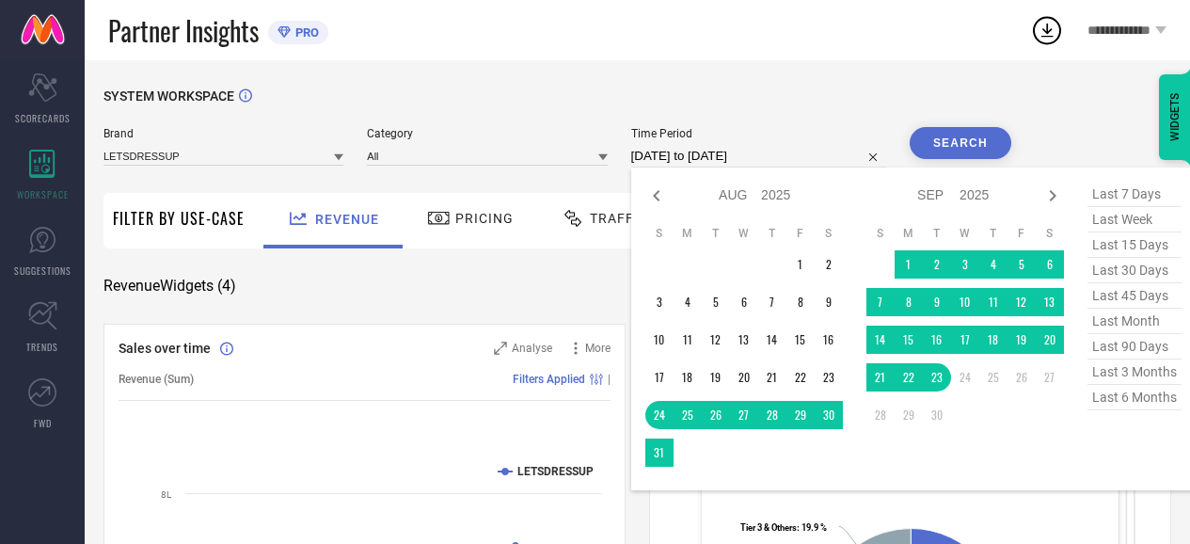
select select "7"
select select "2025"
select select "8"
select select "2025"
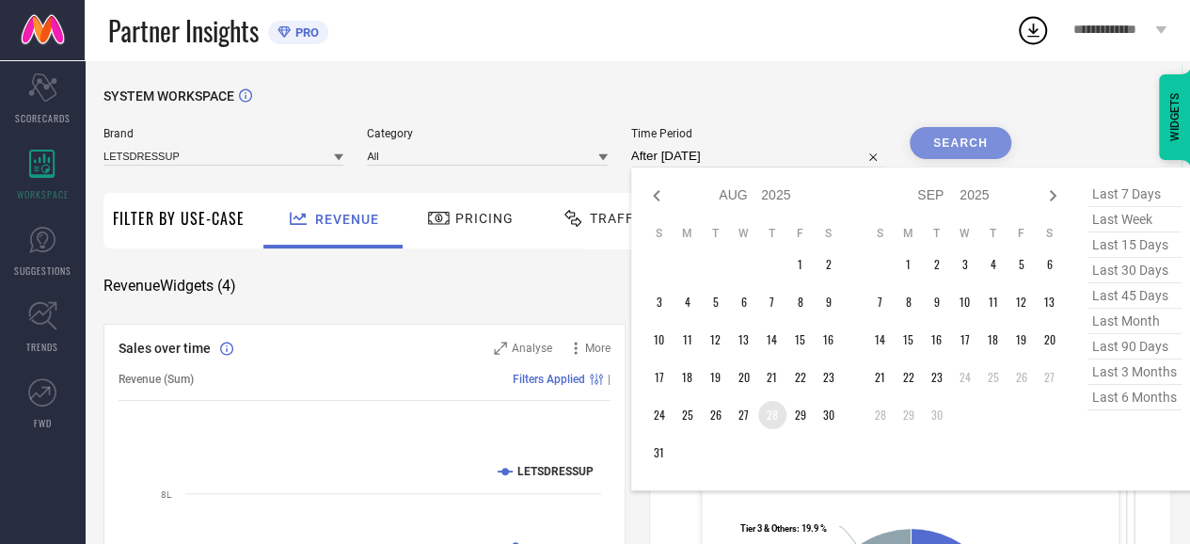
click at [775, 424] on td "28" at bounding box center [772, 415] width 28 height 28
type input "[DATE] to [DATE]"
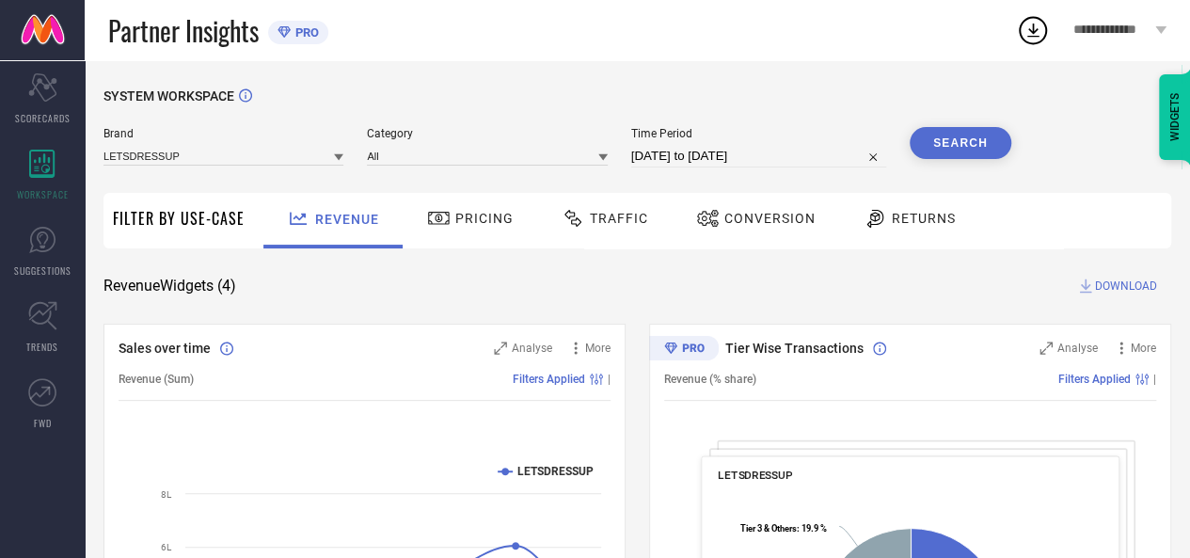
click at [961, 157] on button "Search" at bounding box center [961, 143] width 102 height 32
click at [633, 236] on div "Traffic" at bounding box center [605, 221] width 134 height 56
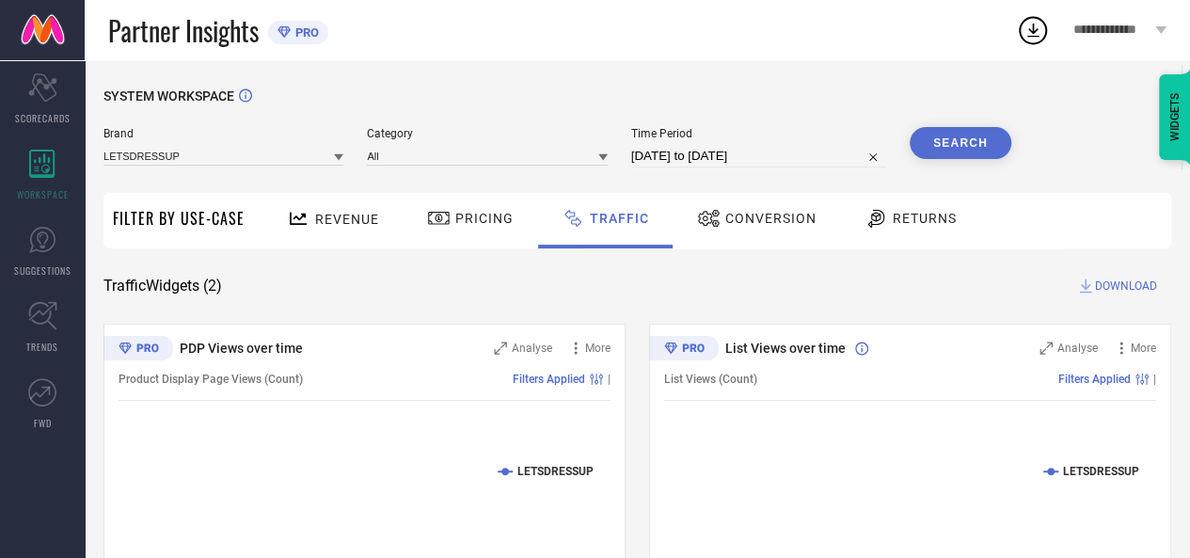
click at [1110, 284] on span "DOWNLOAD" at bounding box center [1126, 286] width 62 height 19
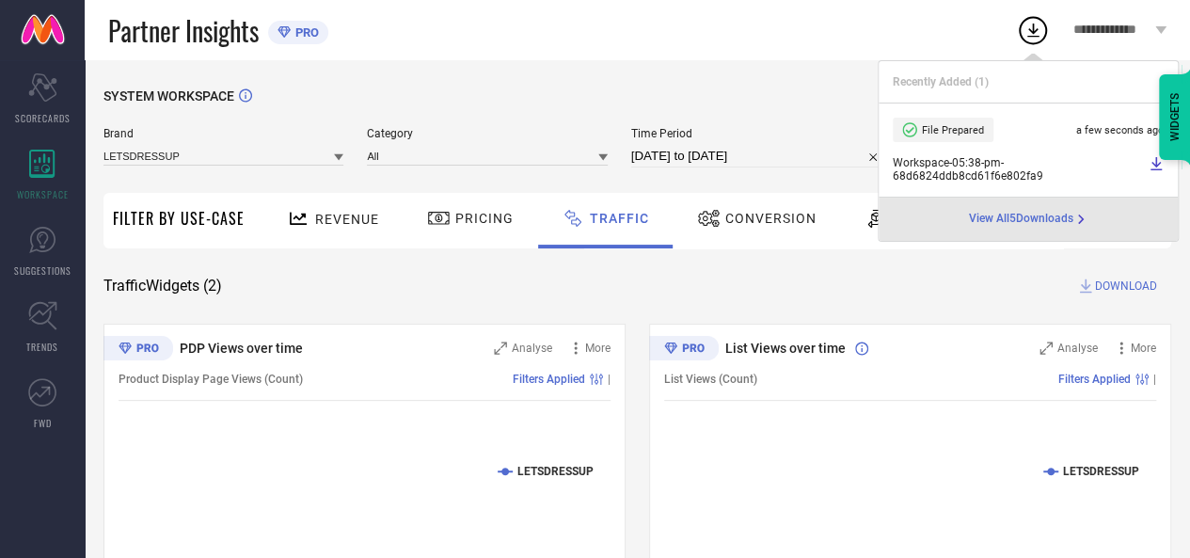
select select "7"
select select "2025"
select select "8"
select select "2025"
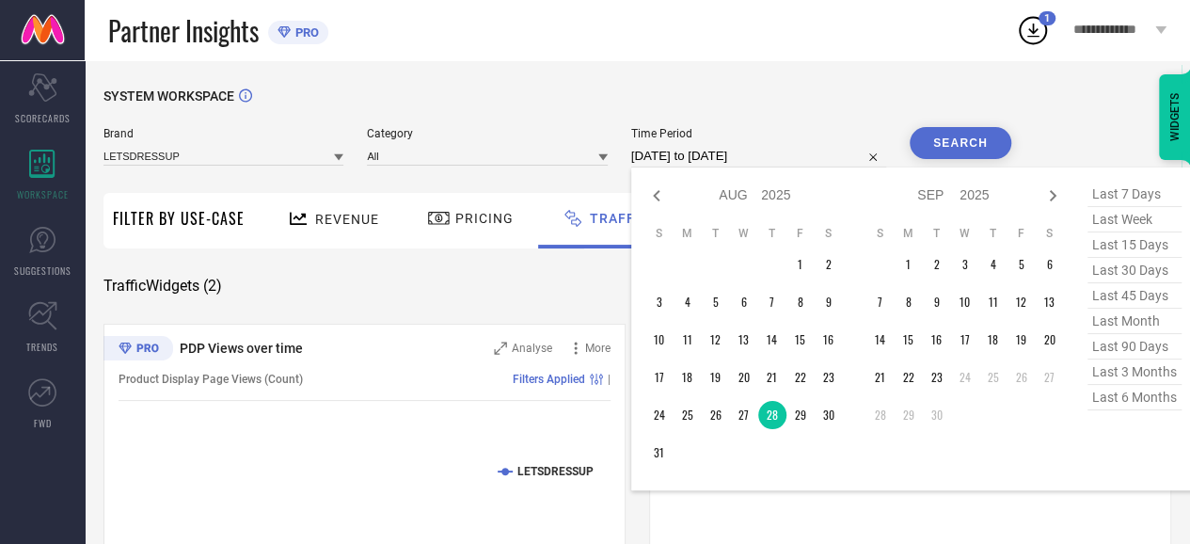
click at [739, 158] on input "[DATE] to [DATE]" at bounding box center [758, 156] width 255 height 23
click at [804, 411] on td "29" at bounding box center [801, 415] width 28 height 28
type input "[DATE] to [DATE]"
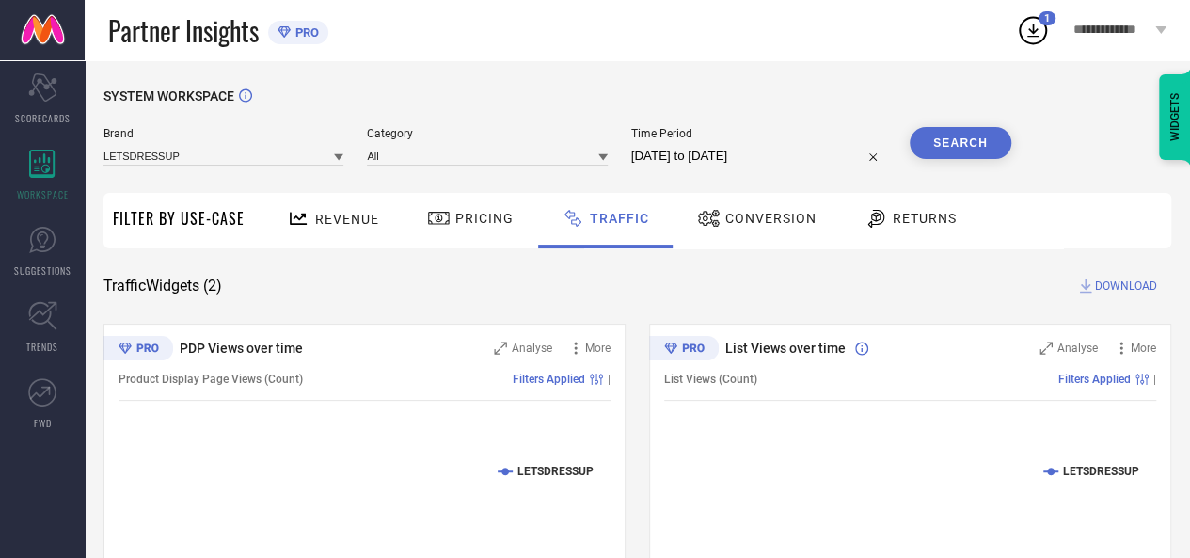
click at [972, 131] on button "Search" at bounding box center [961, 143] width 102 height 32
click at [1121, 287] on span "DOWNLOAD" at bounding box center [1126, 286] width 62 height 19
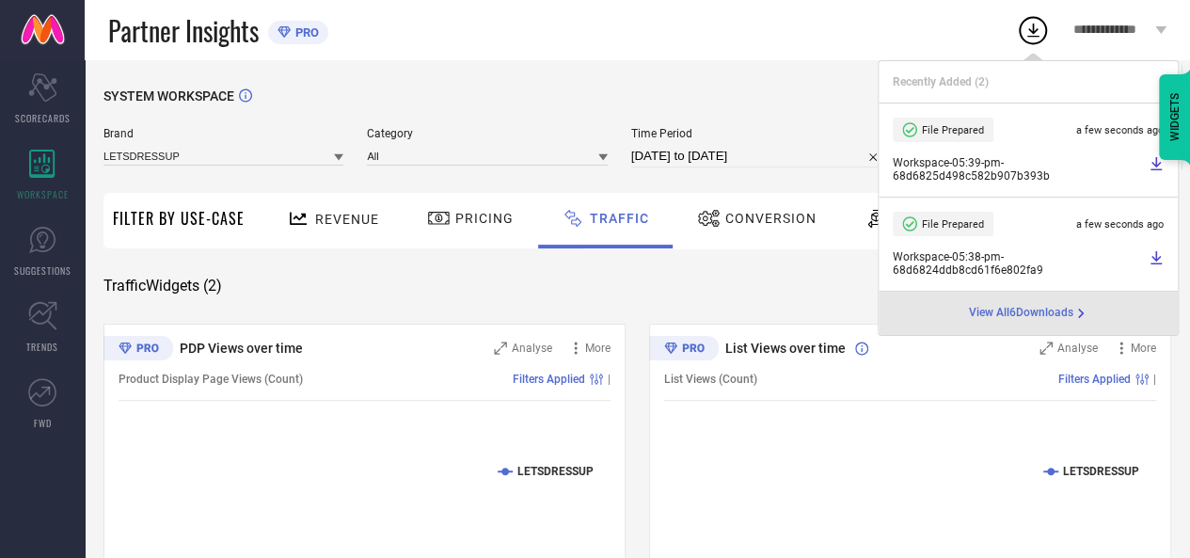
click at [792, 163] on input "[DATE] to [DATE]" at bounding box center [758, 156] width 255 height 23
select select "7"
select select "2025"
select select "8"
select select "2025"
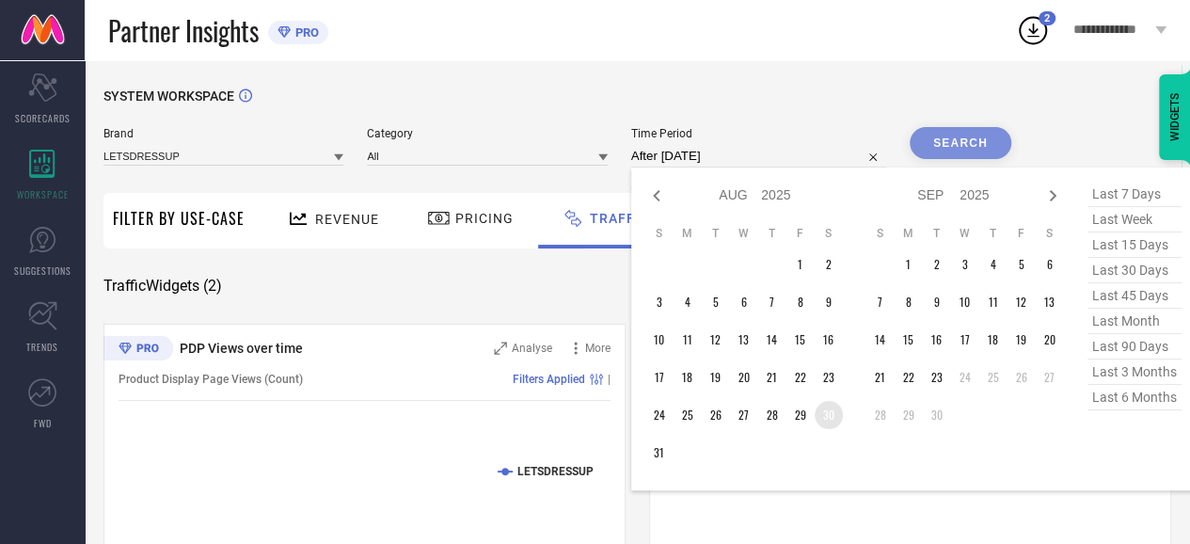
click at [837, 410] on td "30" at bounding box center [829, 415] width 28 height 28
type input "[DATE] to [DATE]"
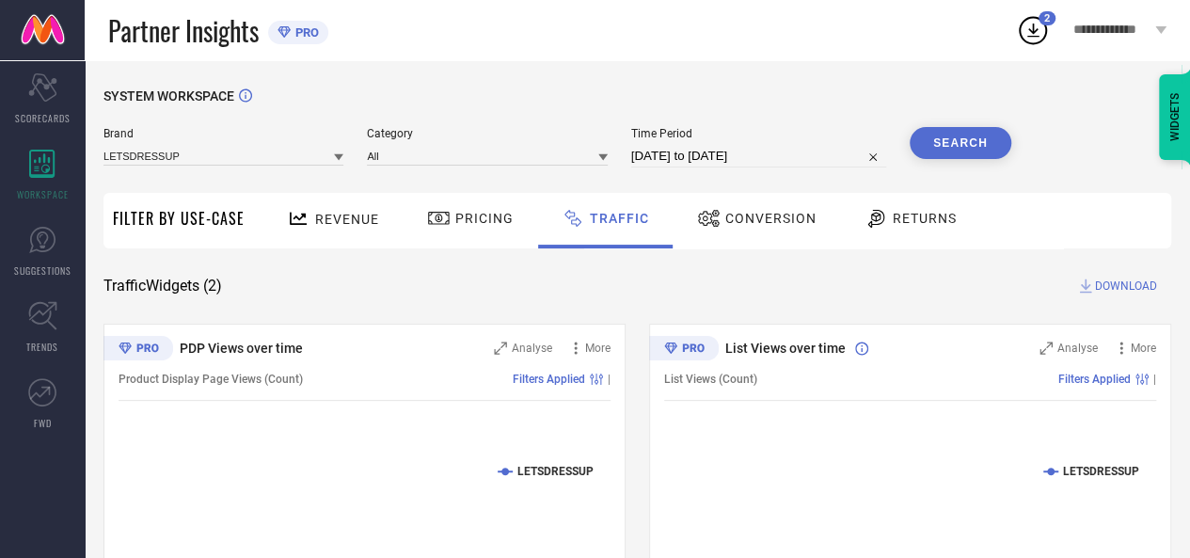
click at [975, 154] on button "Search" at bounding box center [961, 143] width 102 height 32
click at [1112, 293] on span "DOWNLOAD" at bounding box center [1126, 286] width 62 height 19
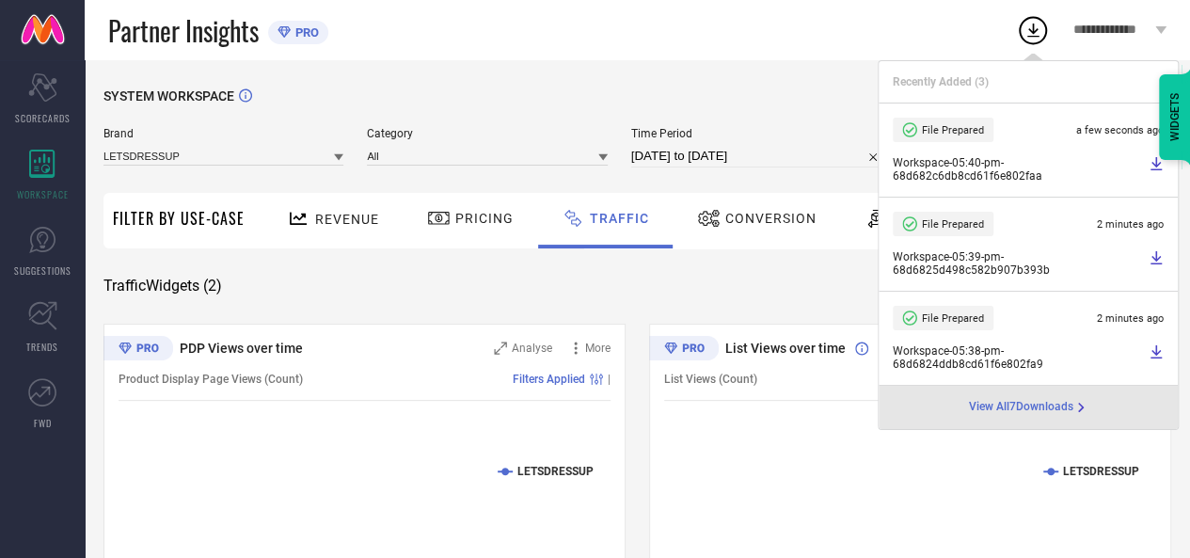
select select "7"
select select "2025"
select select "8"
select select "2025"
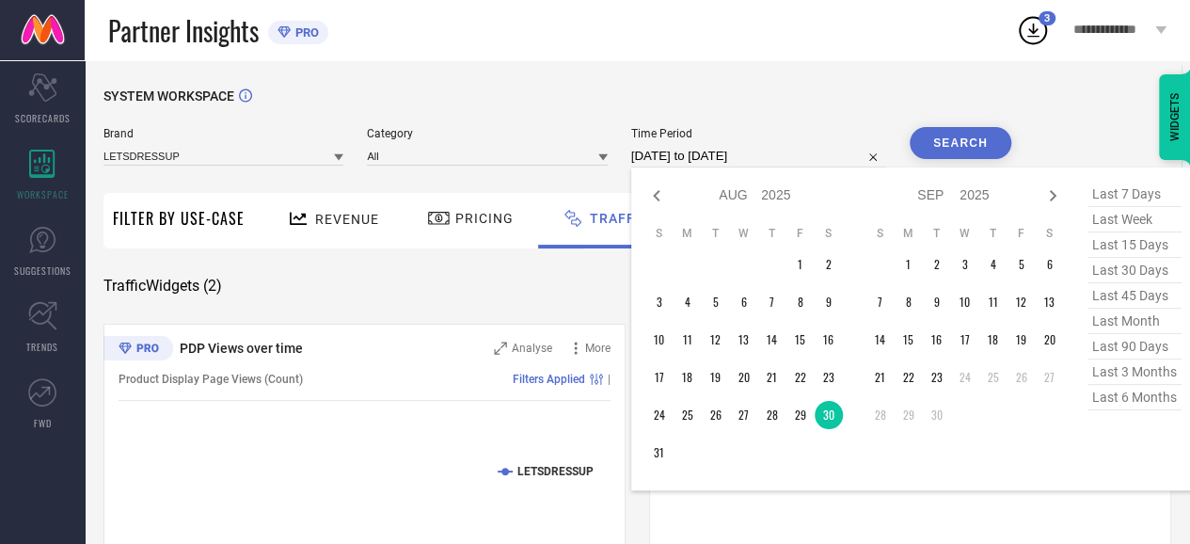
click at [818, 159] on input "[DATE] to [DATE]" at bounding box center [758, 156] width 255 height 23
click at [657, 451] on td "31" at bounding box center [660, 453] width 28 height 28
type input "[DATE] to [DATE]"
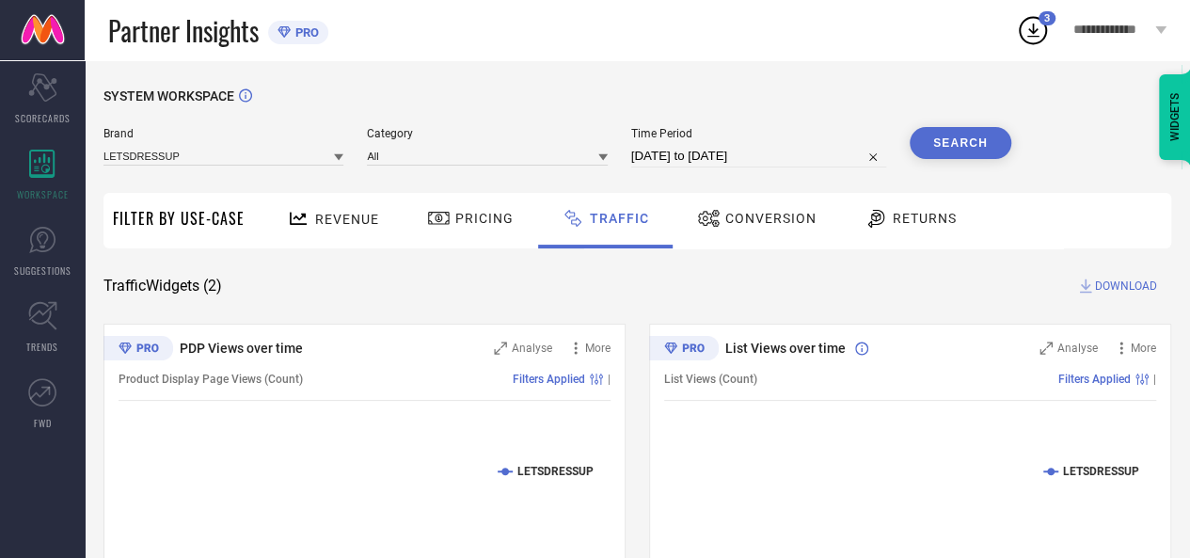
click at [967, 159] on button "Search" at bounding box center [961, 143] width 102 height 32
click at [1121, 289] on span "DOWNLOAD" at bounding box center [1126, 286] width 62 height 19
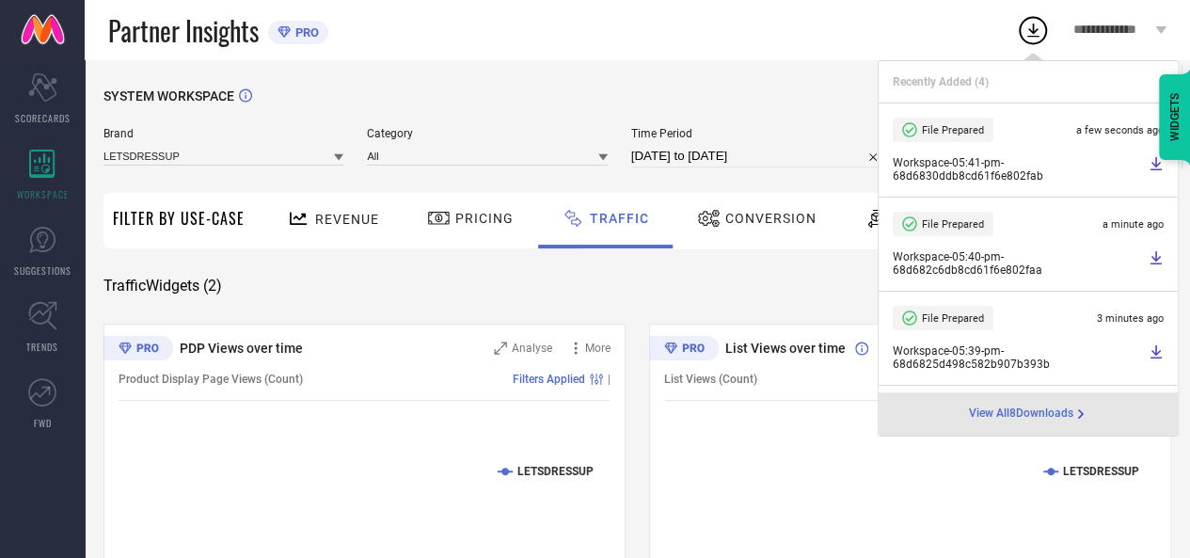
select select "7"
select select "2025"
select select "8"
select select "2025"
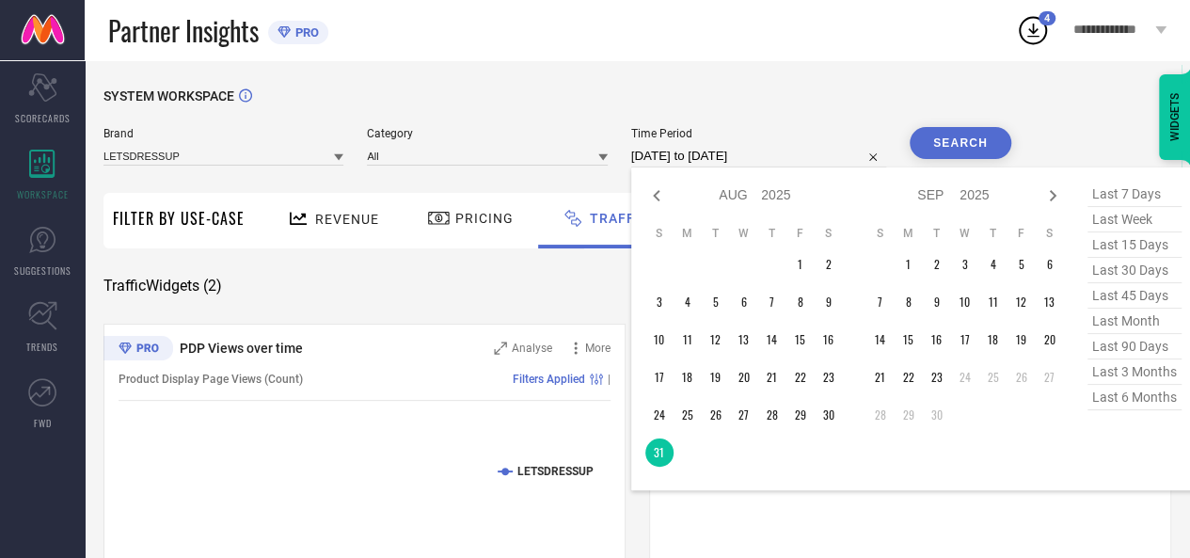
click at [767, 160] on input "[DATE] to [DATE]" at bounding box center [758, 156] width 255 height 23
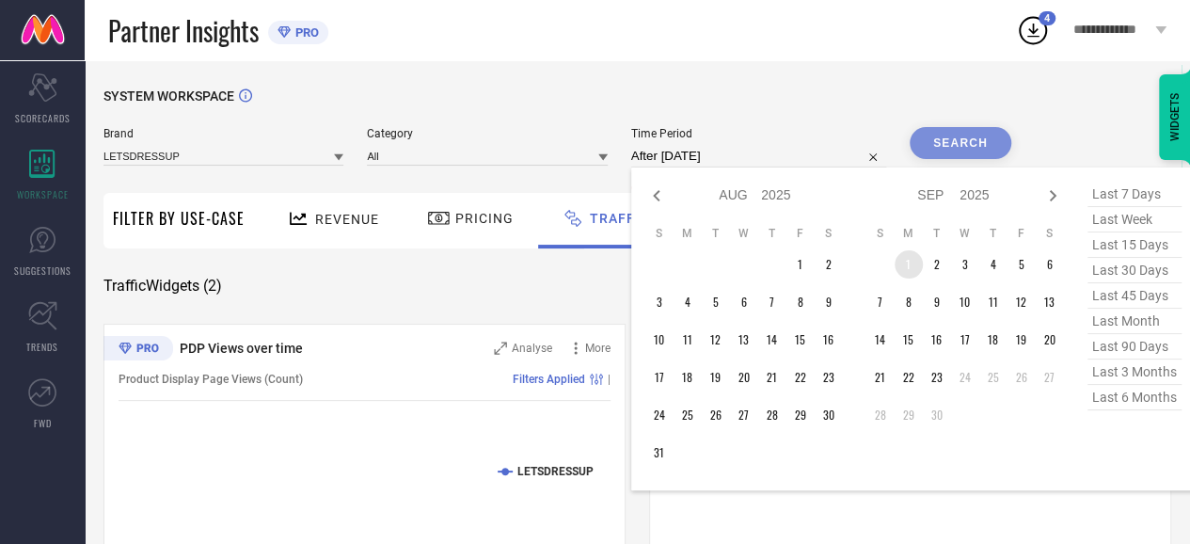
click at [918, 270] on td "1" at bounding box center [909, 264] width 28 height 28
type input "[DATE] to [DATE]"
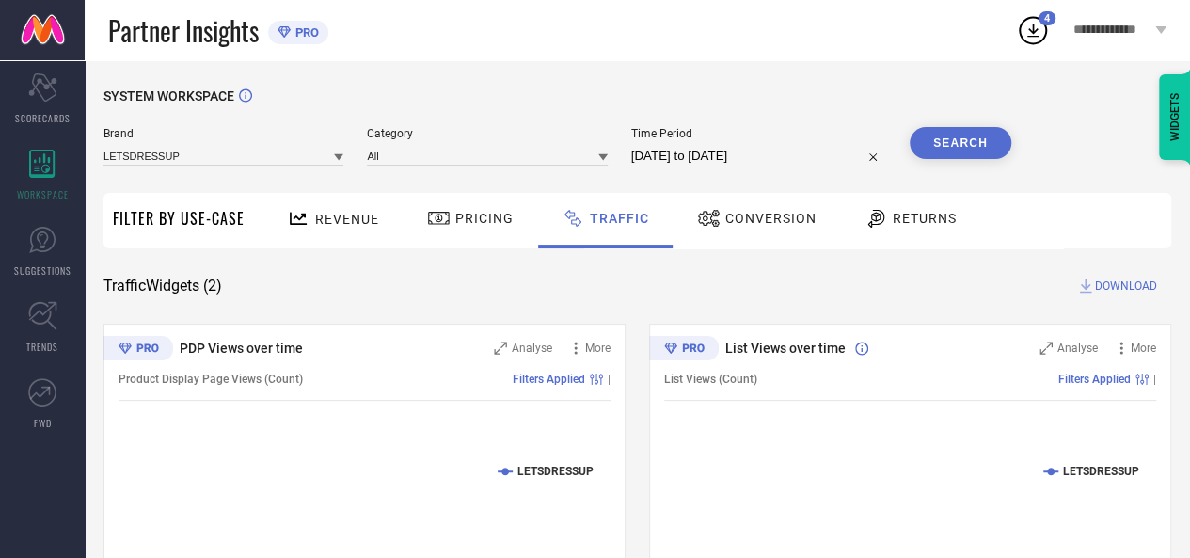
click at [969, 145] on button "Search" at bounding box center [961, 143] width 102 height 32
click at [1107, 280] on span "DOWNLOAD" at bounding box center [1126, 286] width 62 height 19
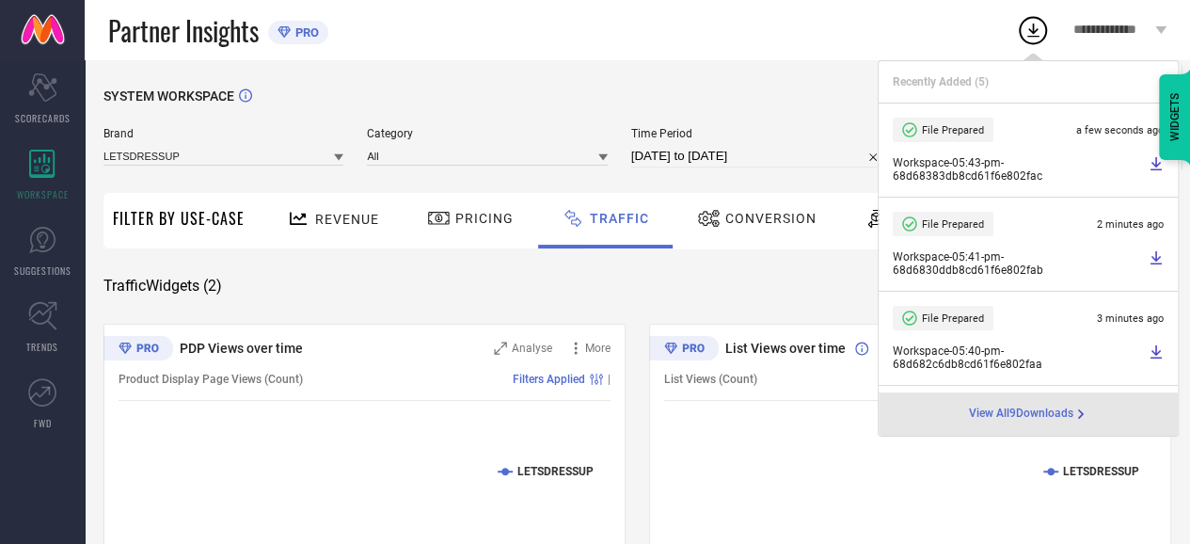
select select "8"
select select "2025"
select select "9"
select select "2025"
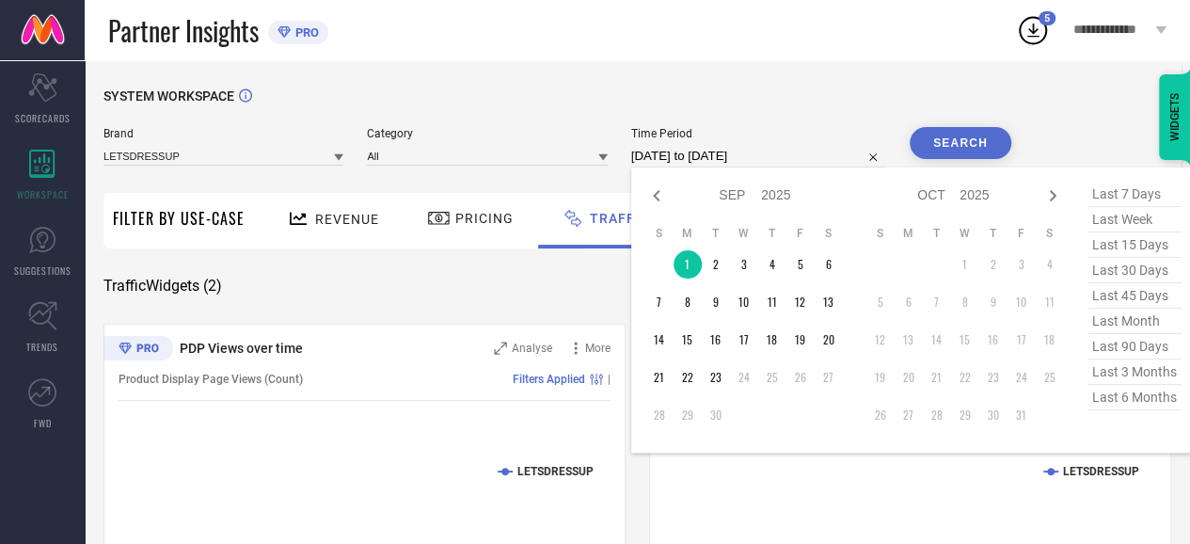
click at [804, 160] on input "[DATE] to [DATE]" at bounding box center [758, 156] width 255 height 23
click at [708, 276] on td "2" at bounding box center [716, 264] width 28 height 28
type input "[DATE] to [DATE]"
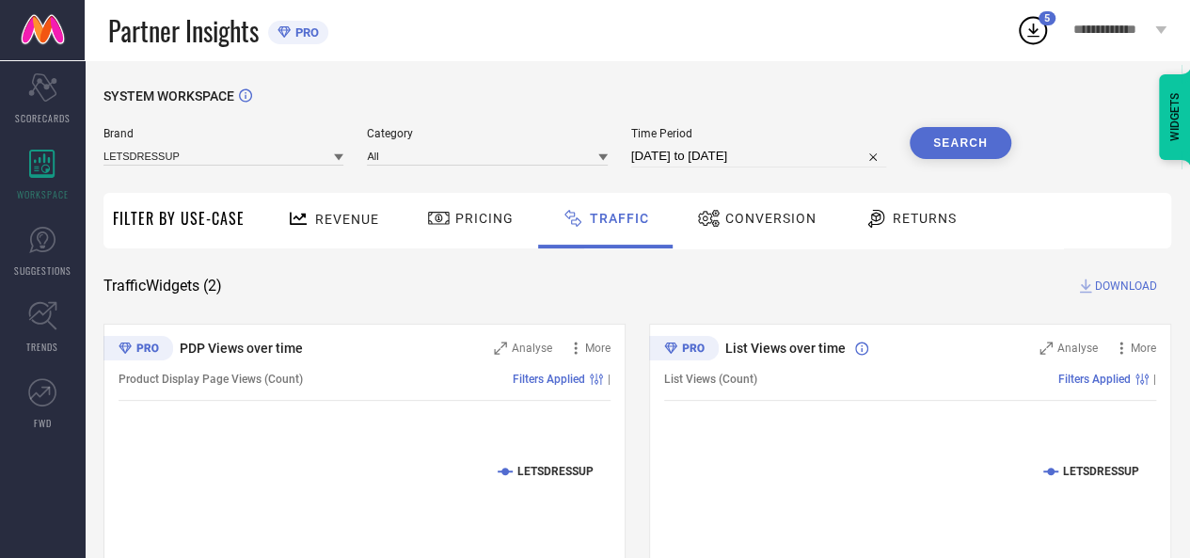
click at [1013, 140] on div "SYSTEM WORKSPACE Brand LETSDRESSUP Category All Time Period [DATE] to [DATE] Se…" at bounding box center [638, 441] width 1068 height 706
click at [999, 140] on button "Search" at bounding box center [961, 143] width 102 height 32
click at [1112, 285] on span "DOWNLOAD" at bounding box center [1126, 286] width 62 height 19
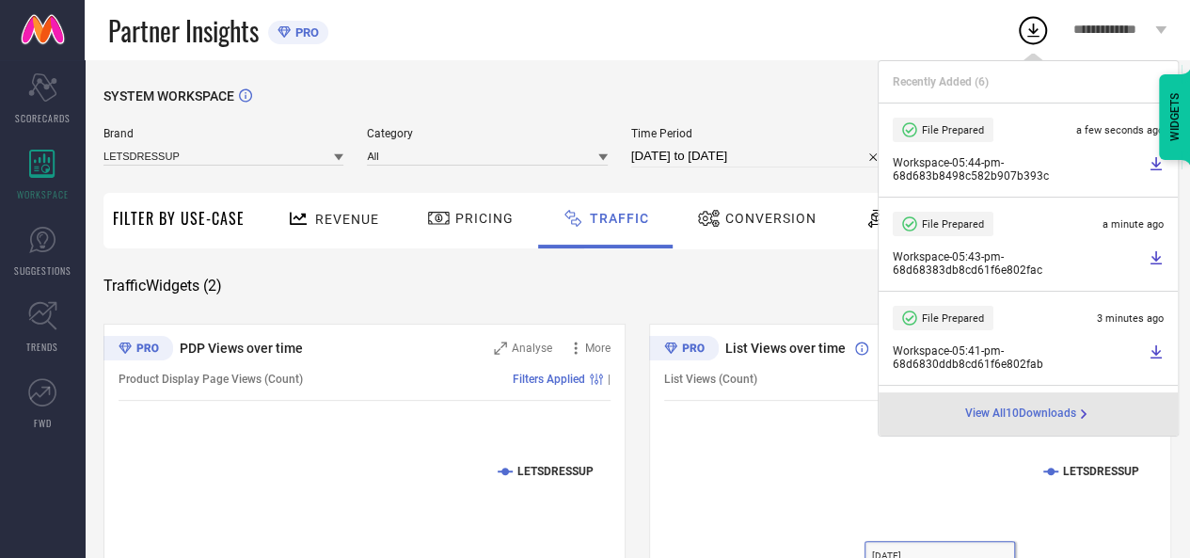
select select "8"
select select "2025"
select select "9"
select select "2025"
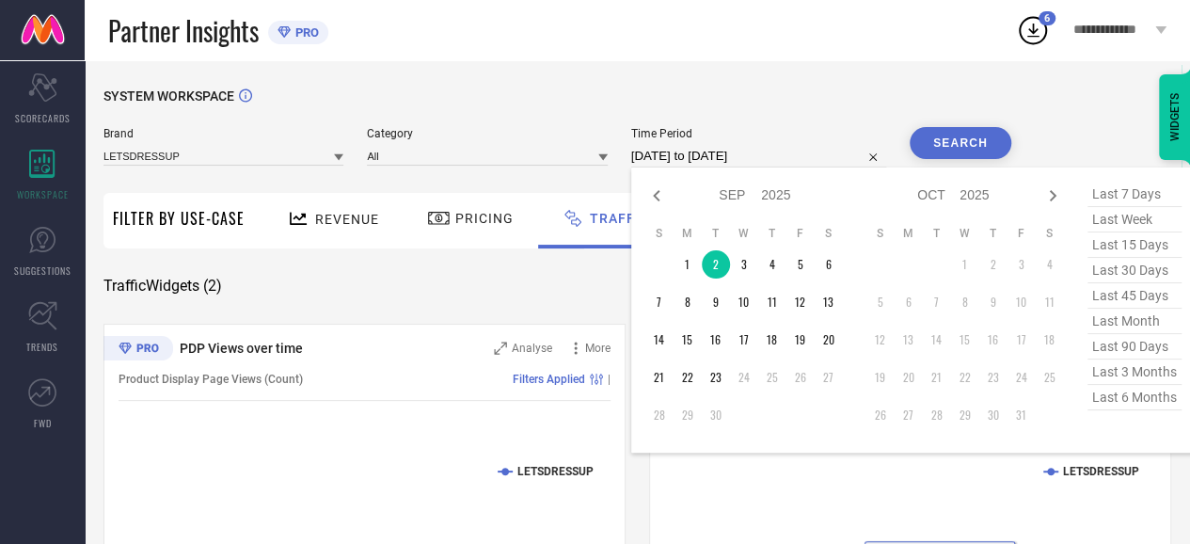
click at [801, 155] on input "[DATE] to [DATE]" at bounding box center [758, 156] width 255 height 23
click at [758, 265] on td "3" at bounding box center [744, 264] width 28 height 28
type input "[DATE] to [DATE]"
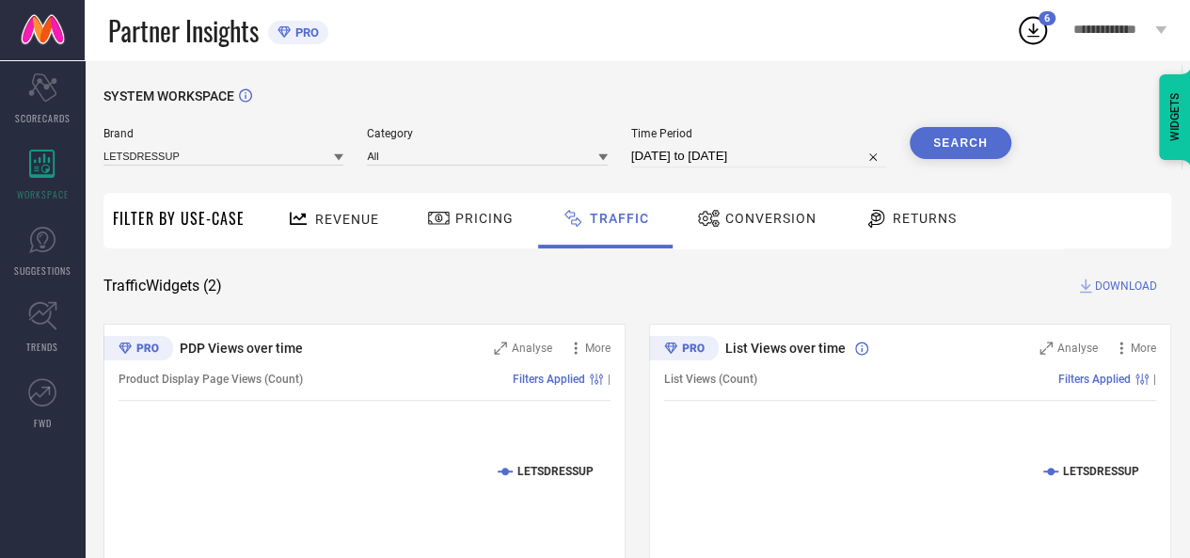
click at [943, 153] on button "Search" at bounding box center [961, 143] width 102 height 32
click at [1126, 283] on span "DOWNLOAD" at bounding box center [1126, 286] width 62 height 19
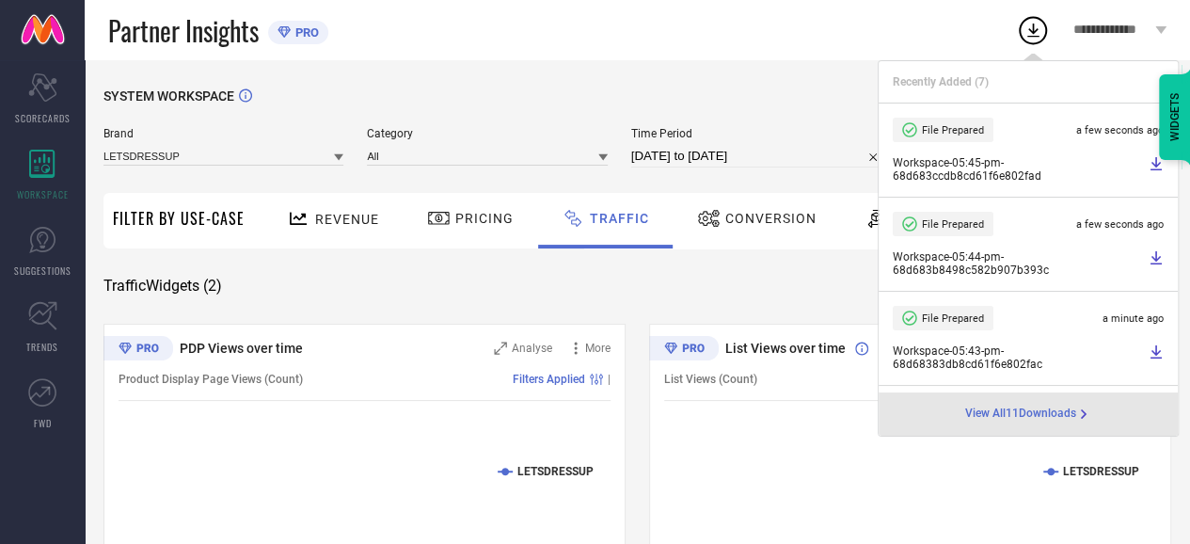
click at [815, 152] on input "[DATE] to [DATE]" at bounding box center [758, 156] width 255 height 23
select select "8"
select select "2025"
select select "9"
select select "2025"
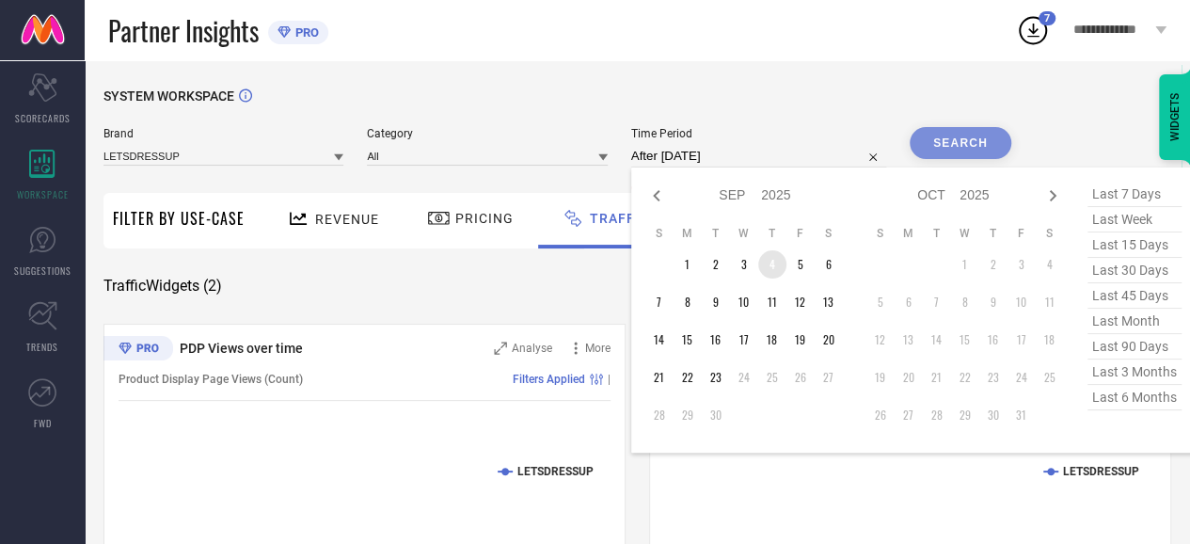
click at [774, 264] on td "4" at bounding box center [772, 264] width 28 height 28
type input "[DATE] to [DATE]"
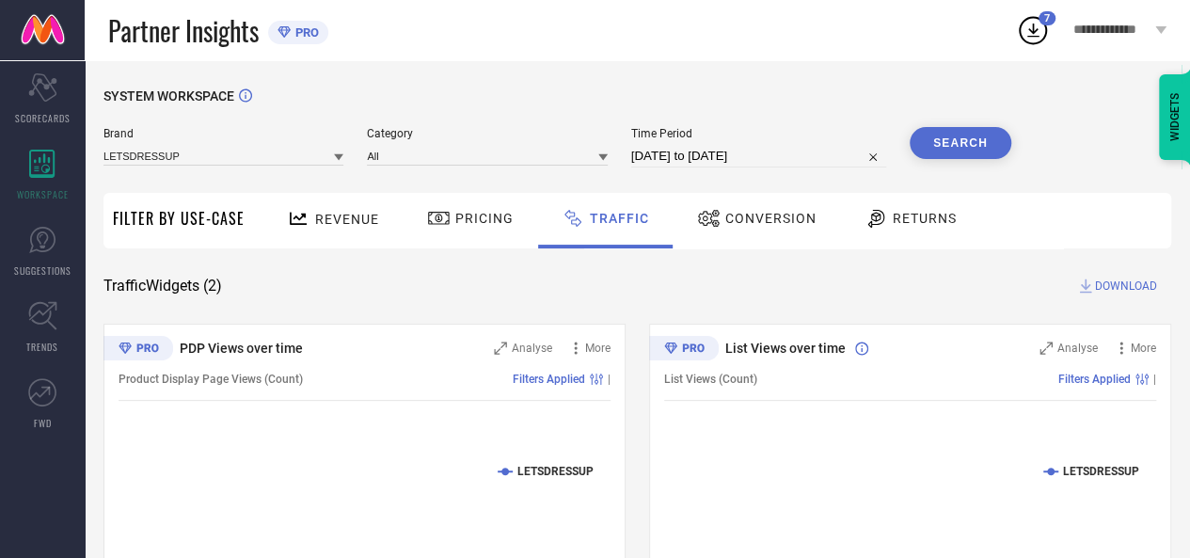
click at [975, 129] on button "Search" at bounding box center [961, 143] width 102 height 32
click at [1126, 279] on span "DOWNLOAD" at bounding box center [1126, 286] width 62 height 19
click at [1031, 41] on icon at bounding box center [1033, 30] width 34 height 34
click at [794, 56] on div "Partner Insights PRO" at bounding box center [562, 30] width 908 height 60
click at [1116, 285] on span "DOWNLOAD" at bounding box center [1126, 286] width 62 height 19
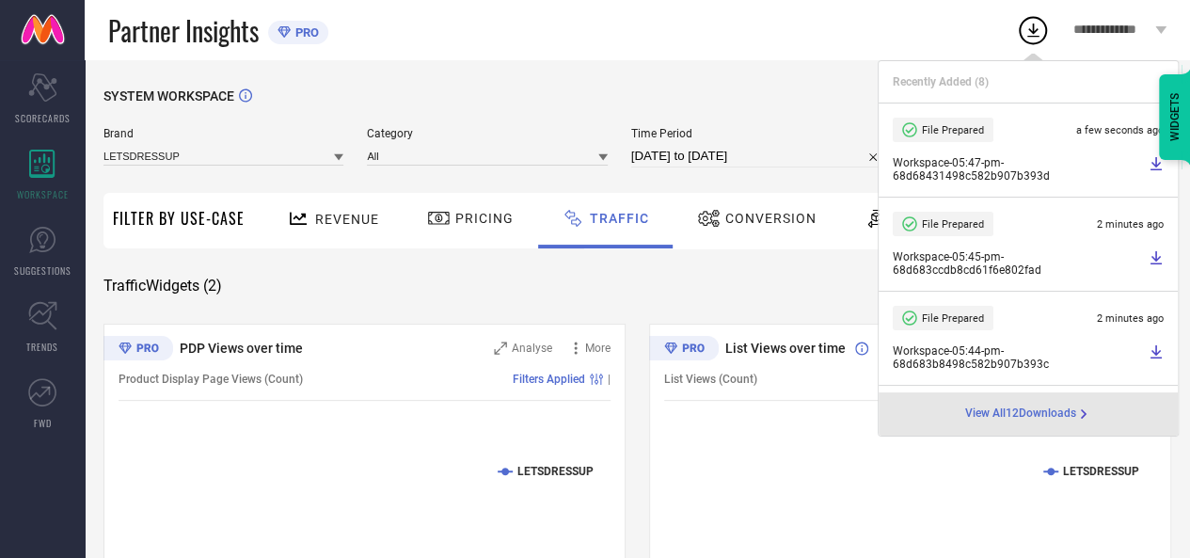
click at [764, 149] on input "[DATE] to [DATE]" at bounding box center [758, 156] width 255 height 23
select select "8"
select select "2025"
select select "9"
select select "2025"
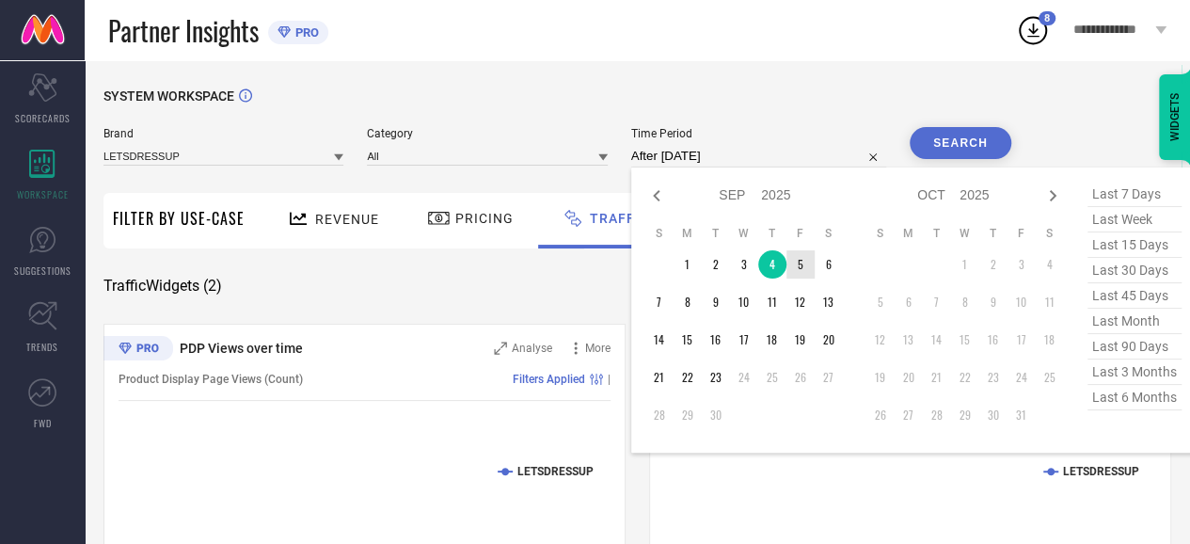
click at [807, 264] on td "5" at bounding box center [801, 264] width 28 height 28
type input "[DATE] to [DATE]"
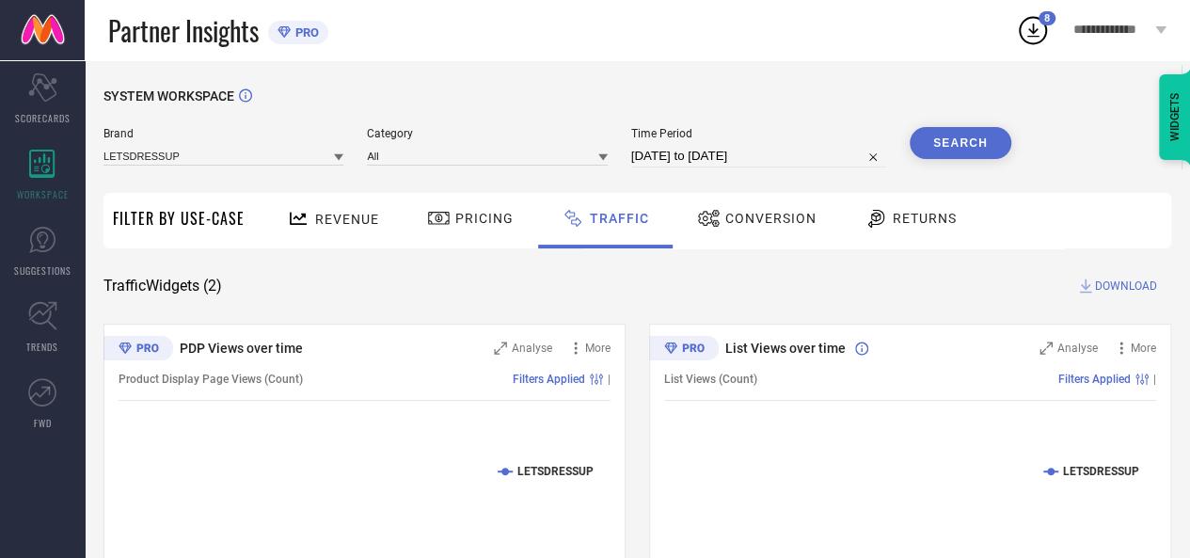
click at [957, 157] on button "Search" at bounding box center [961, 143] width 102 height 32
click at [1118, 282] on span "DOWNLOAD" at bounding box center [1126, 286] width 62 height 19
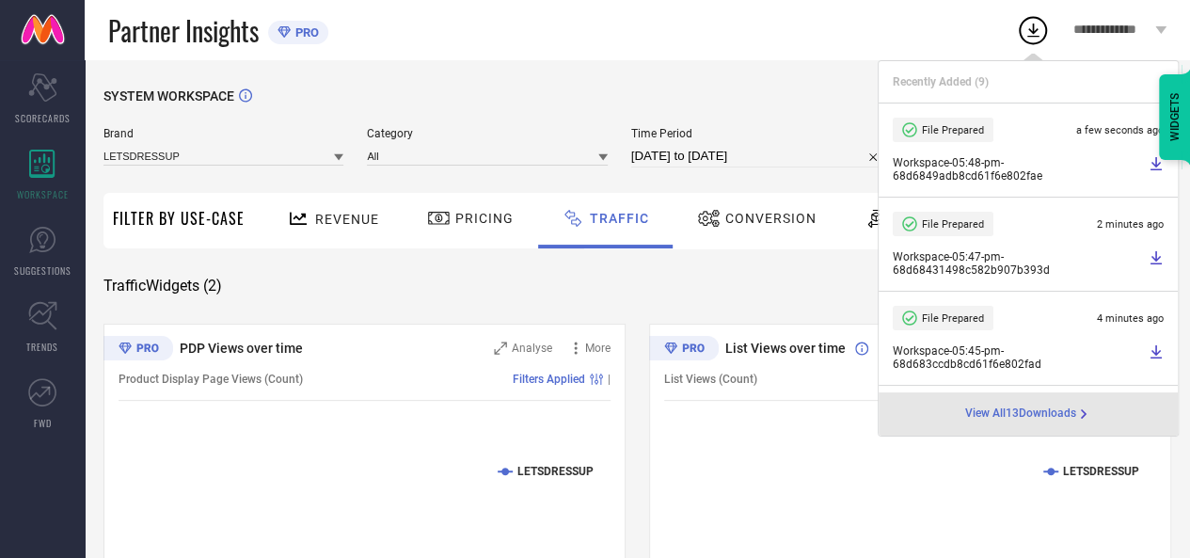
select select "8"
select select "2025"
select select "9"
select select "2025"
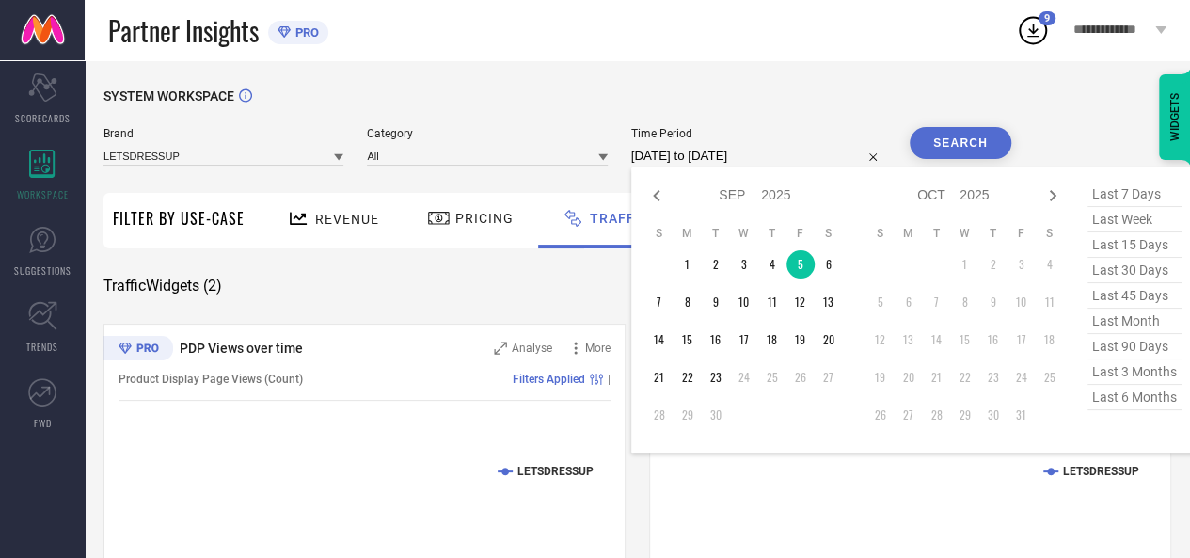
click at [752, 151] on input "[DATE] to [DATE]" at bounding box center [758, 156] width 255 height 23
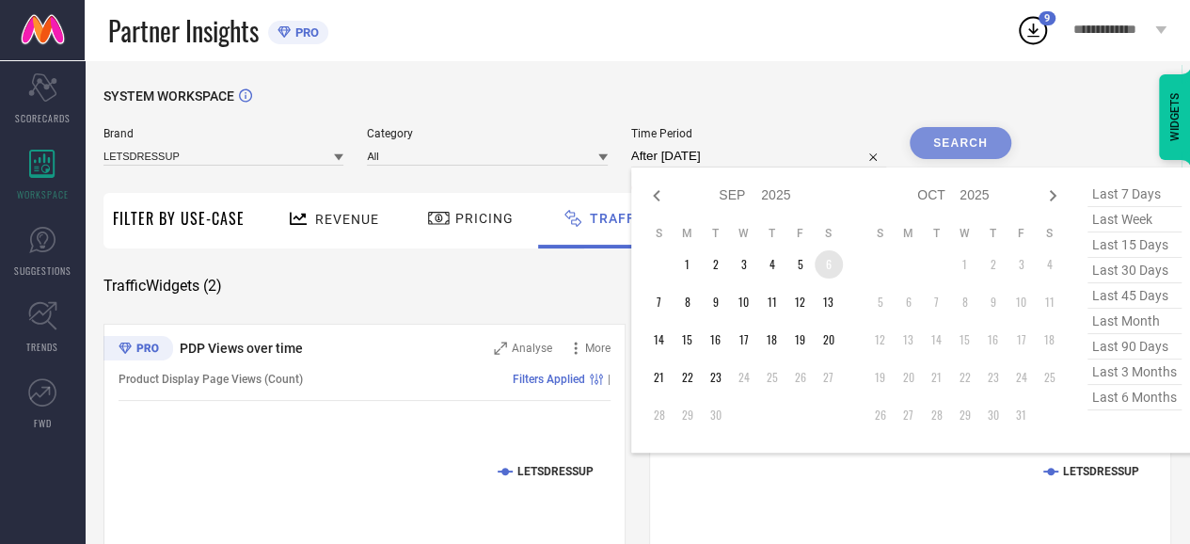
click at [824, 270] on td "6" at bounding box center [829, 264] width 28 height 28
type input "[DATE] to [DATE]"
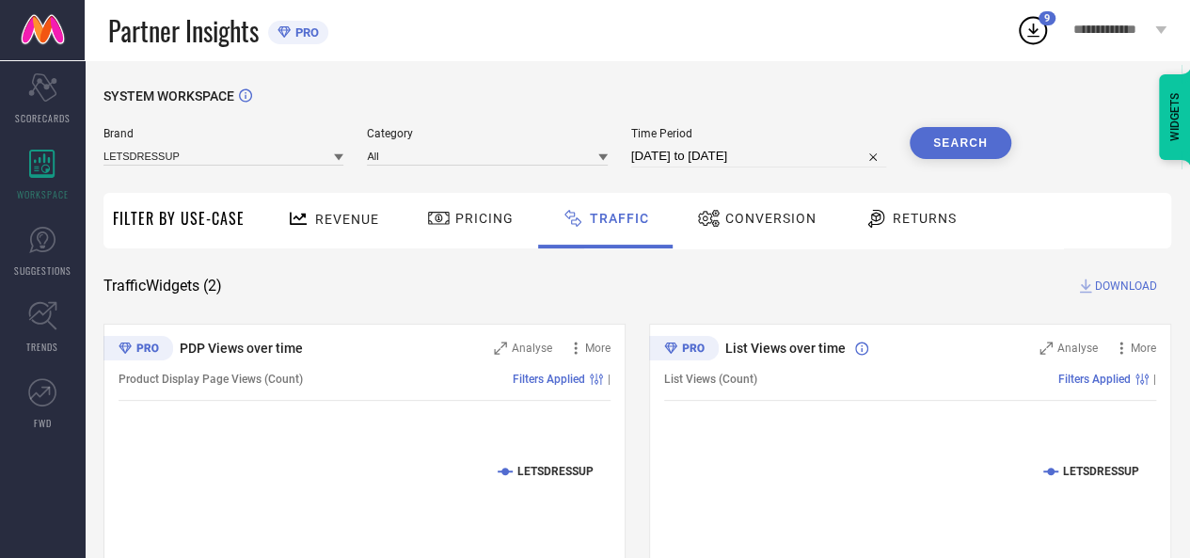
click at [947, 150] on button "Search" at bounding box center [961, 143] width 102 height 32
click at [1110, 287] on span "DOWNLOAD" at bounding box center [1126, 286] width 62 height 19
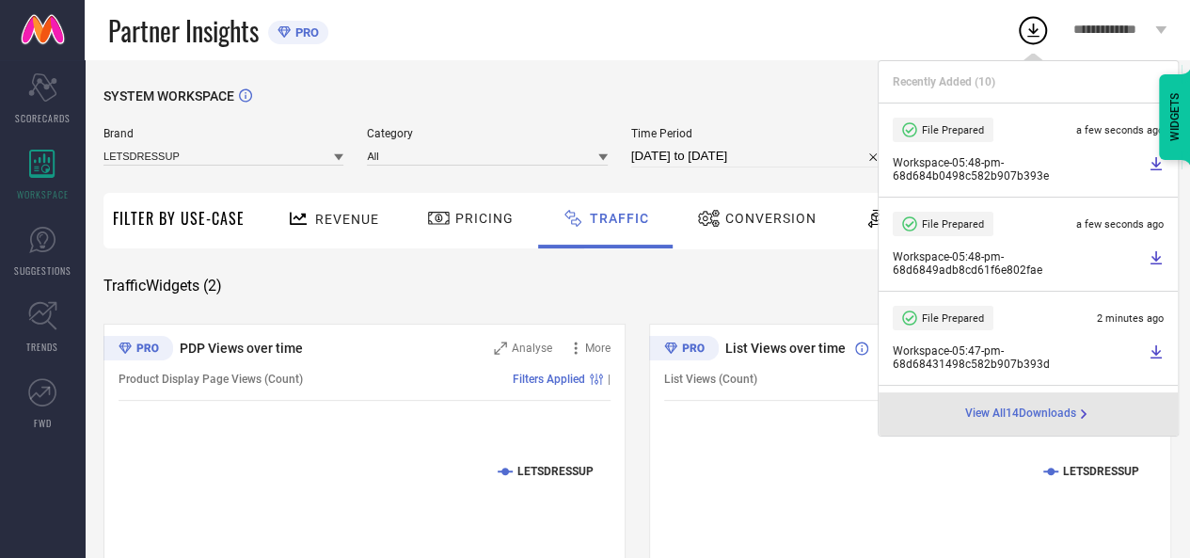
select select "8"
select select "2025"
select select "9"
select select "2025"
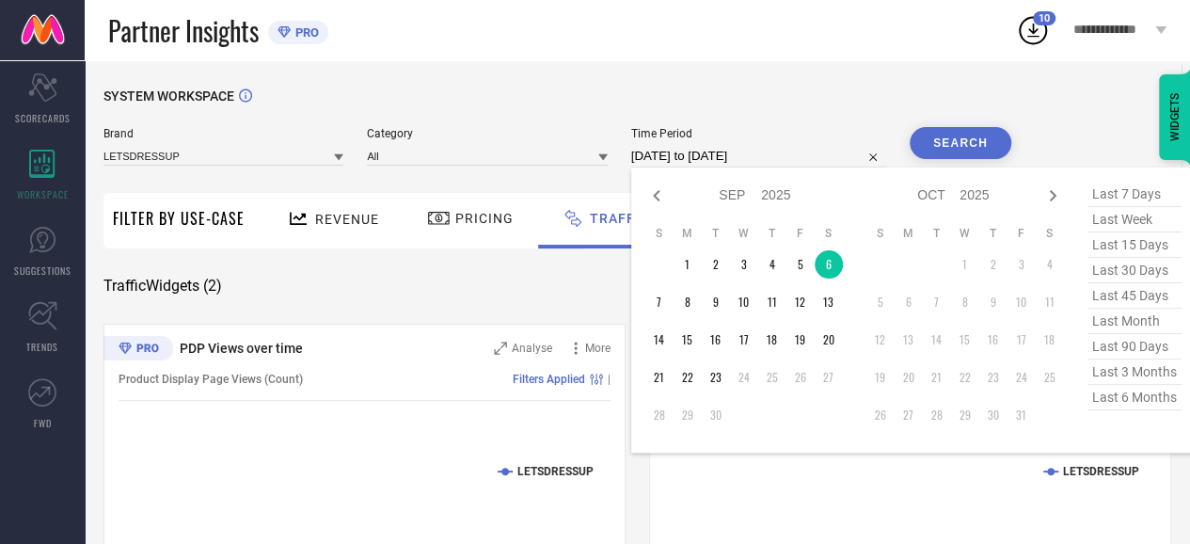
click at [746, 161] on input "[DATE] to [DATE]" at bounding box center [758, 156] width 255 height 23
click at [674, 304] on td "7" at bounding box center [660, 302] width 28 height 28
type input "[DATE] to [DATE]"
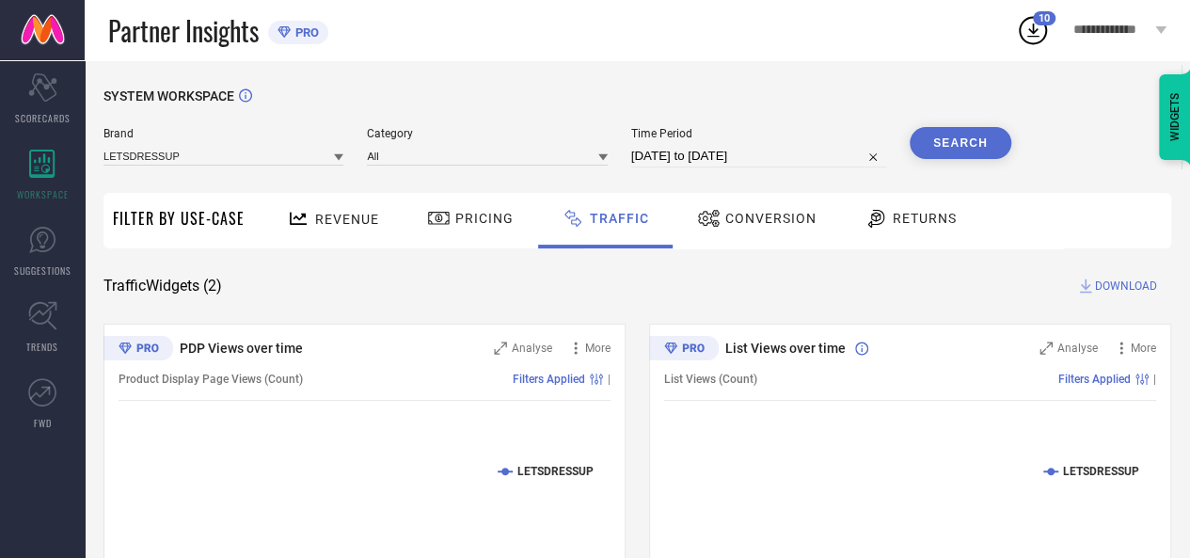
click at [987, 146] on button "Search" at bounding box center [961, 143] width 102 height 32
click at [1118, 283] on span "DOWNLOAD" at bounding box center [1126, 286] width 62 height 19
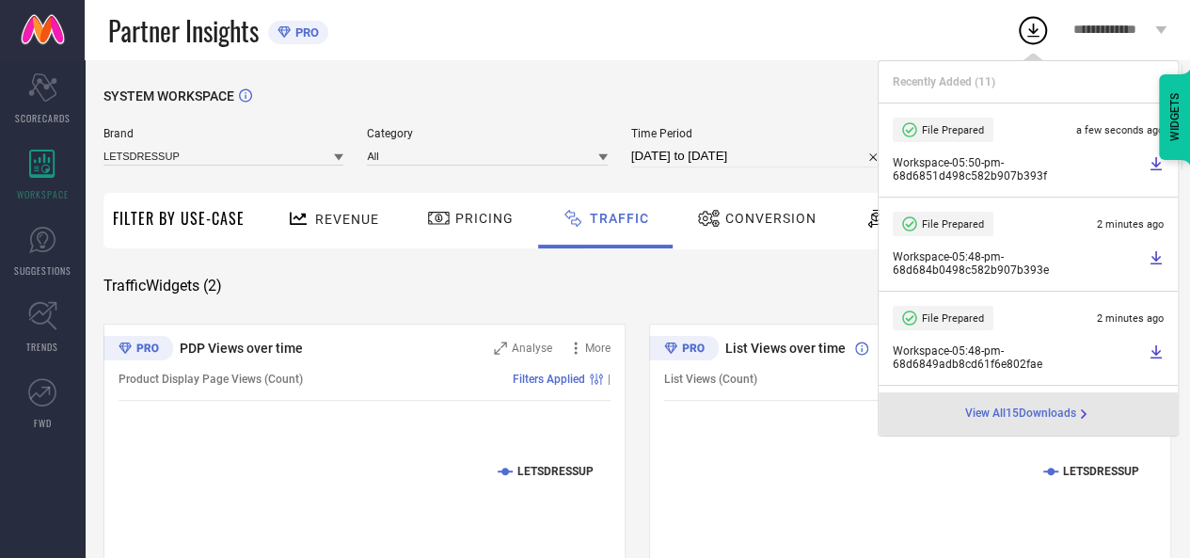
select select "8"
select select "2025"
select select "9"
select select "2025"
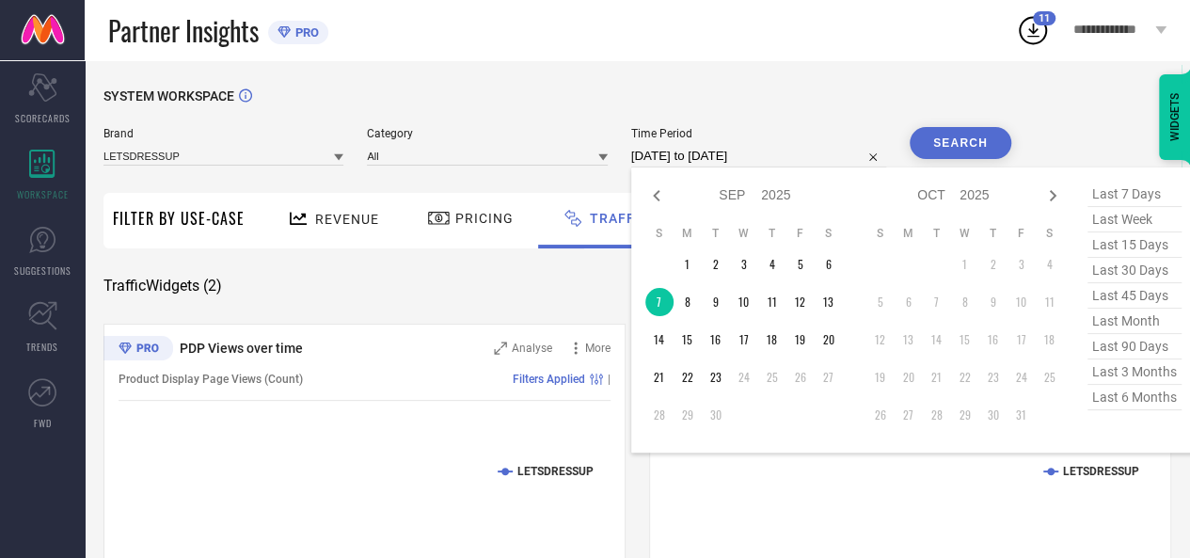
click at [753, 146] on input "[DATE] to [DATE]" at bounding box center [758, 156] width 255 height 23
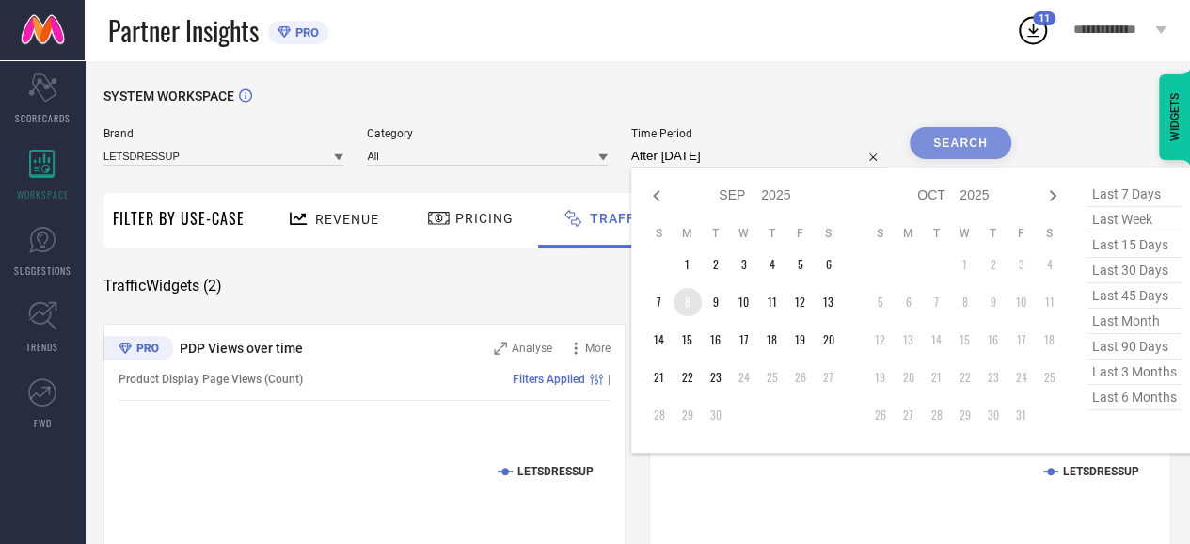
click at [694, 306] on td "8" at bounding box center [688, 302] width 28 height 28
type input "[DATE] to [DATE]"
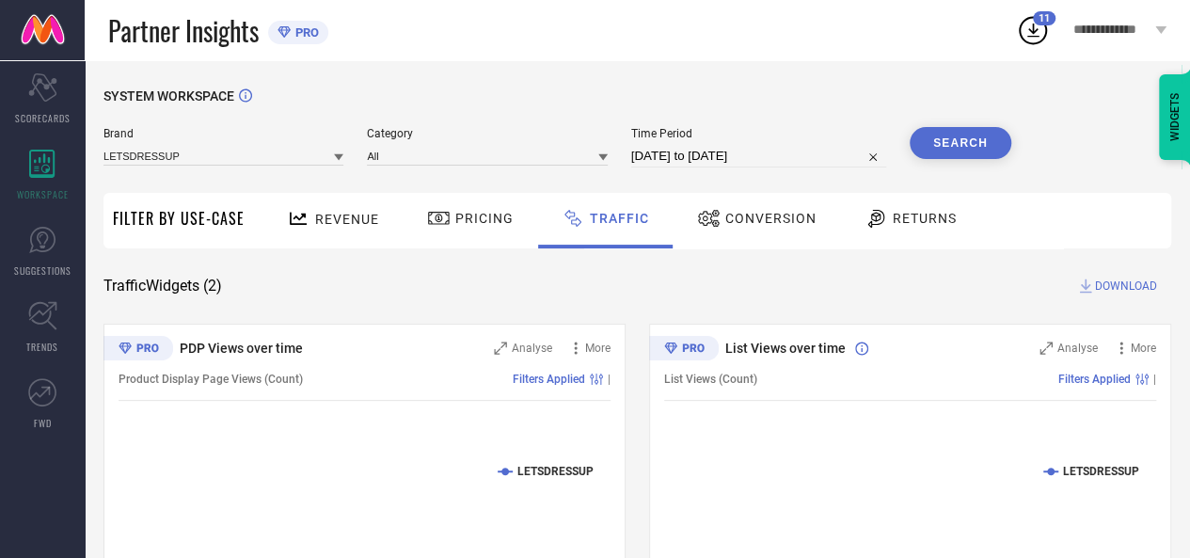
click at [977, 152] on button "Search" at bounding box center [961, 143] width 102 height 32
click at [1118, 285] on span "DOWNLOAD" at bounding box center [1126, 286] width 62 height 19
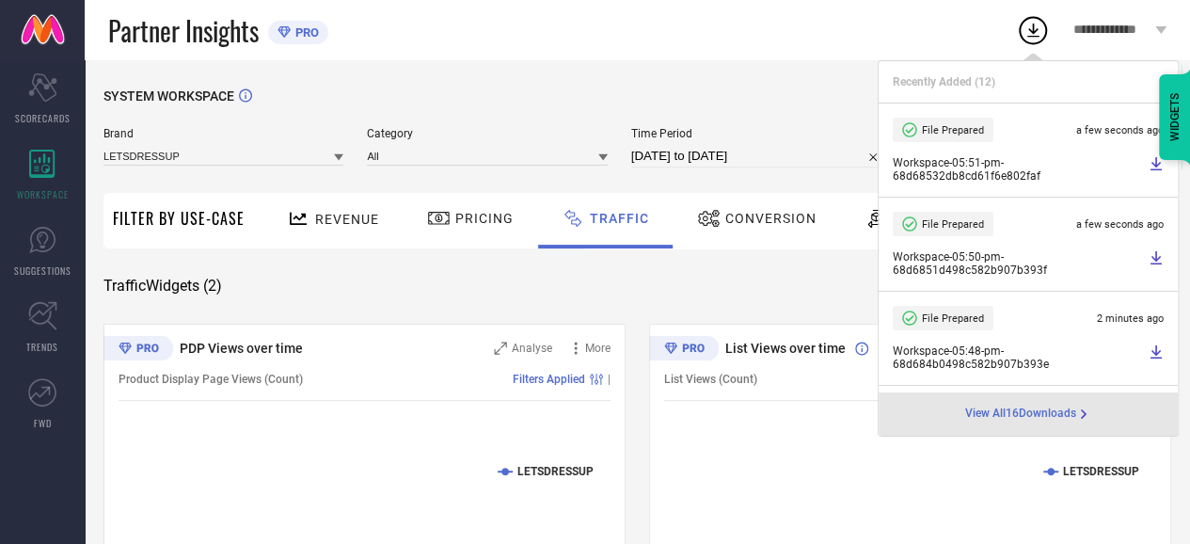
click at [742, 156] on input "[DATE] to [DATE]" at bounding box center [758, 156] width 255 height 23
select select "8"
select select "2025"
select select "9"
select select "2025"
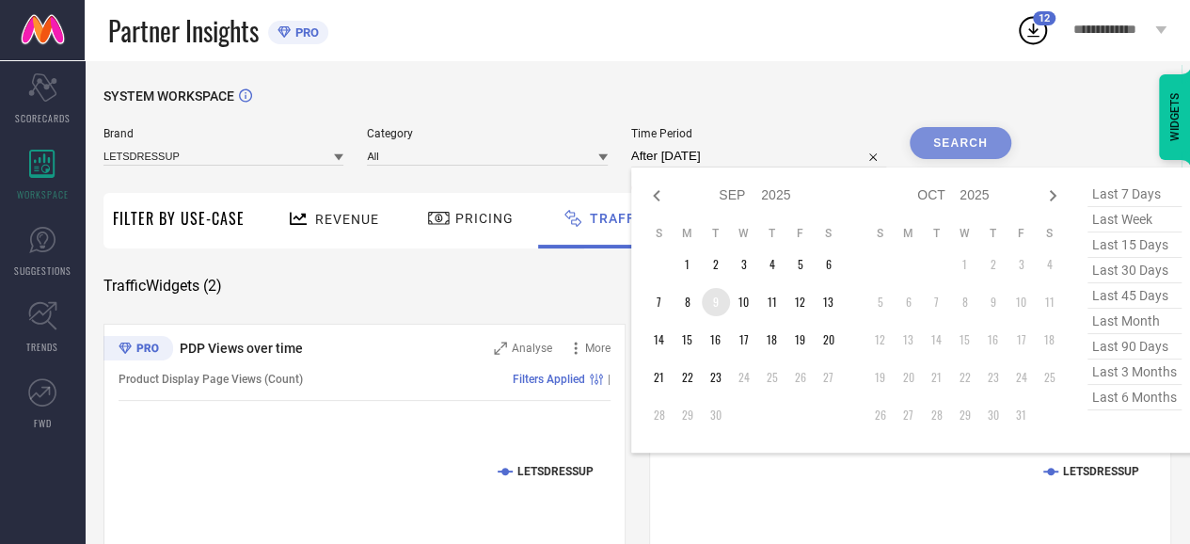
click at [716, 302] on td "9" at bounding box center [716, 302] width 28 height 28
type input "[DATE] to [DATE]"
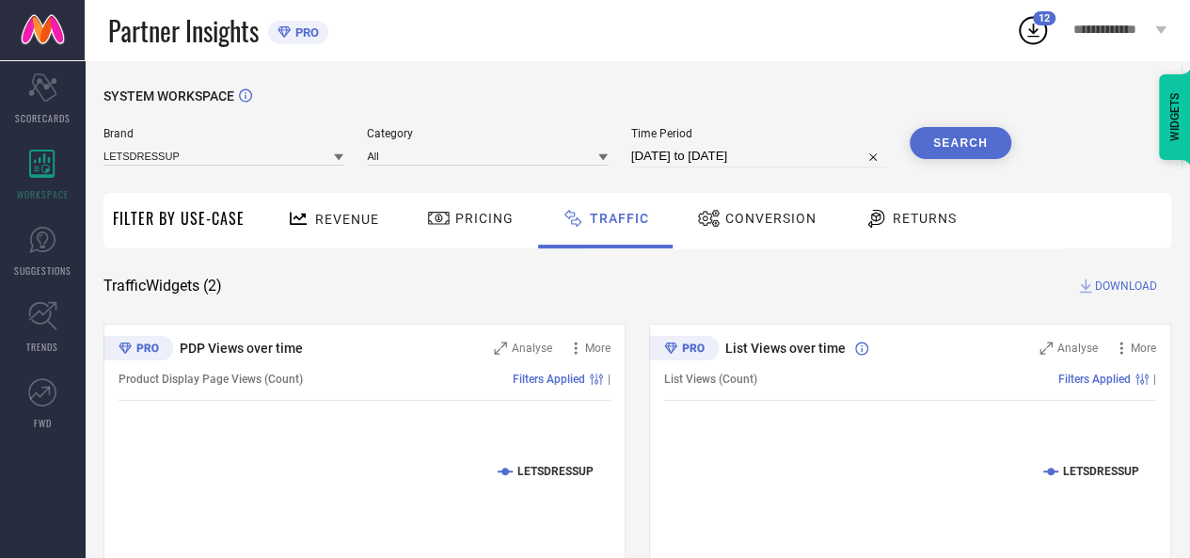
click at [949, 137] on button "Search" at bounding box center [961, 143] width 102 height 32
click at [1110, 290] on span "DOWNLOAD" at bounding box center [1126, 286] width 62 height 19
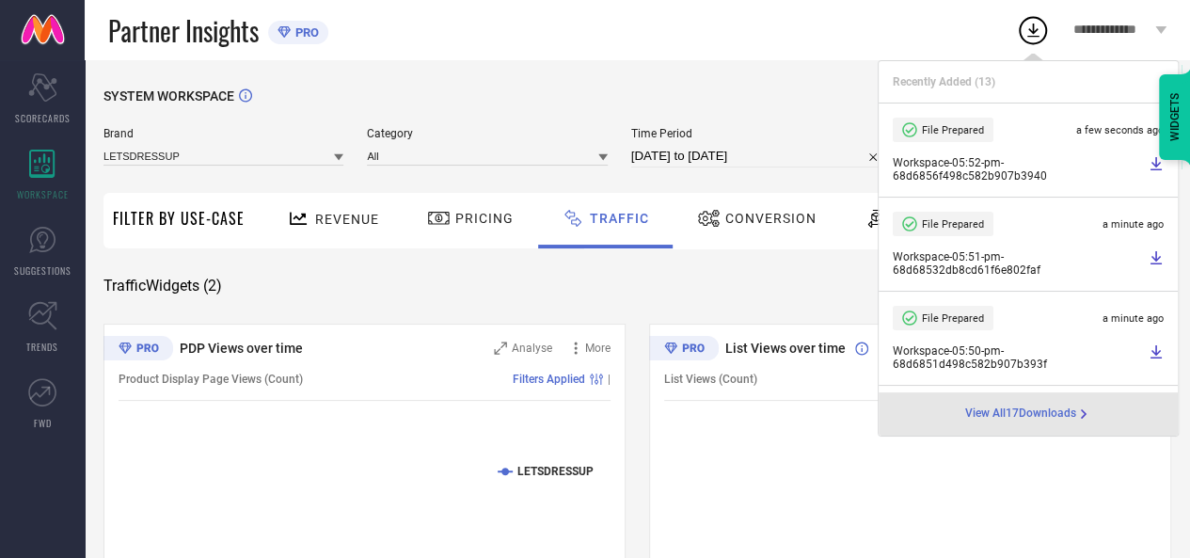
select select "8"
select select "2025"
select select "9"
select select "2025"
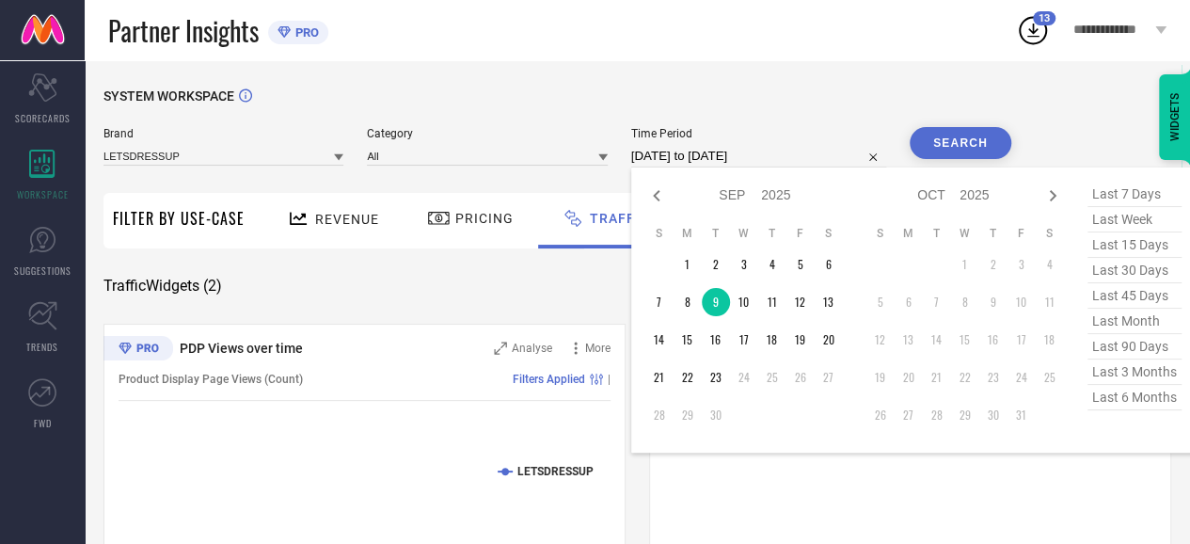
click at [758, 151] on input "[DATE] to [DATE]" at bounding box center [758, 156] width 255 height 23
click at [750, 311] on td "10" at bounding box center [744, 302] width 28 height 28
type input "[DATE] to [DATE]"
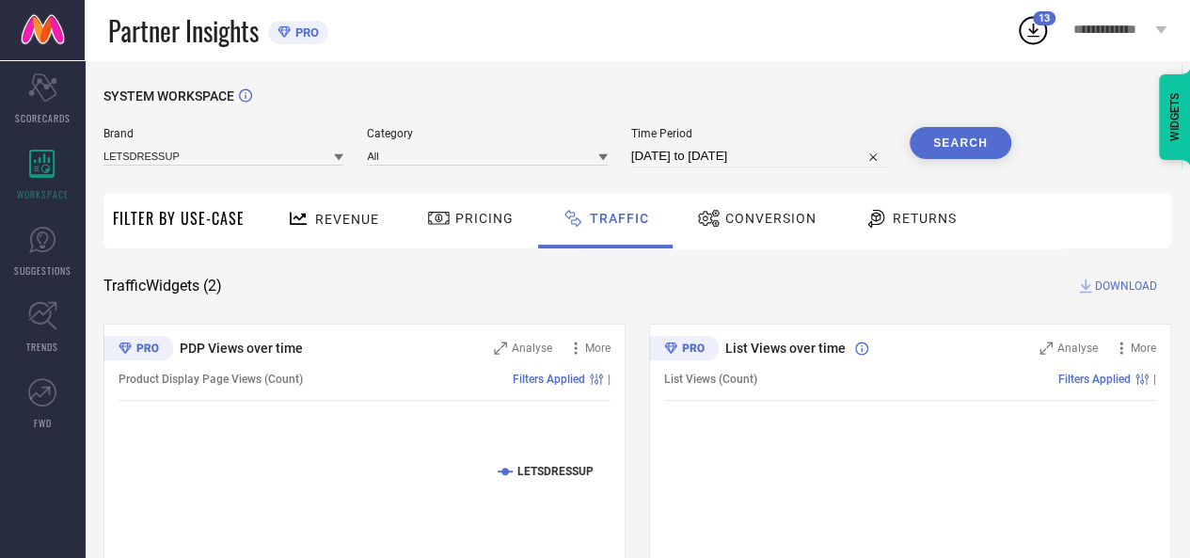
click at [939, 153] on button "Search" at bounding box center [961, 143] width 102 height 32
click at [1137, 282] on span "DOWNLOAD" at bounding box center [1126, 286] width 62 height 19
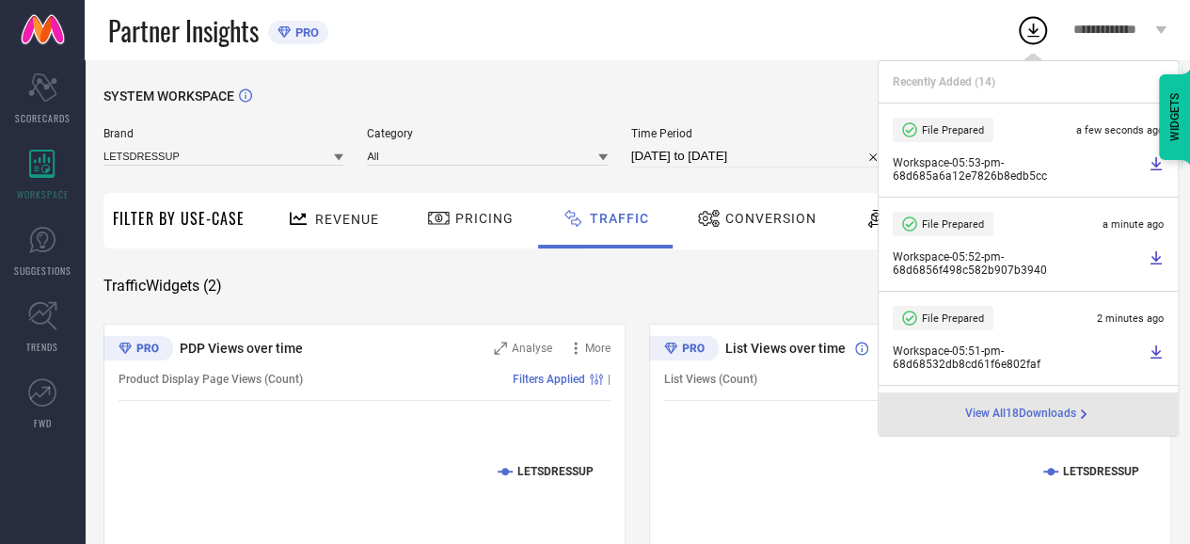
select select "8"
select select "2025"
select select "9"
select select "2025"
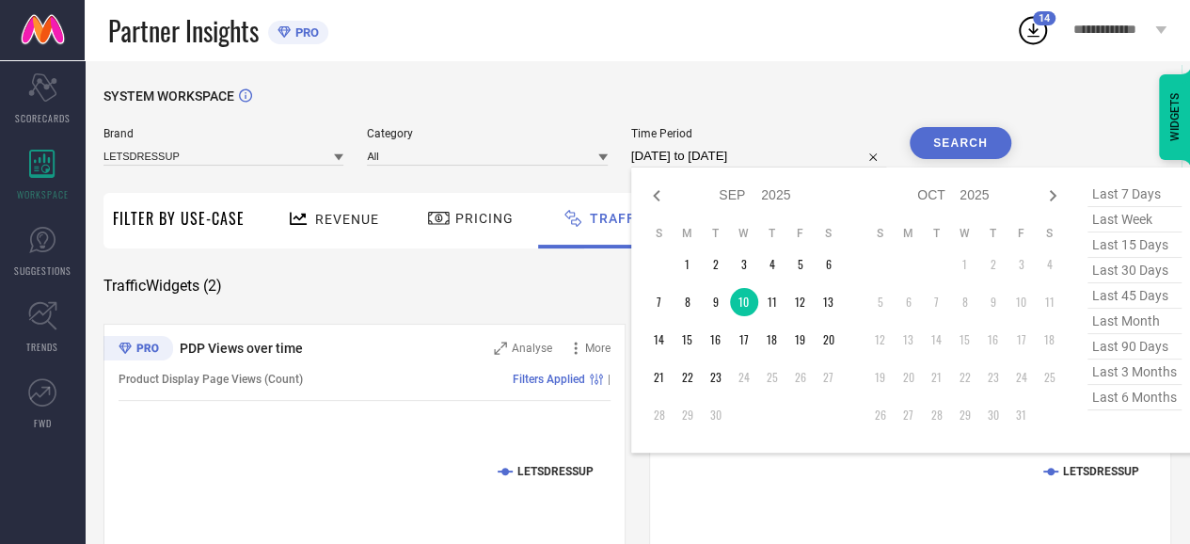
click at [804, 157] on input "[DATE] to [DATE]" at bounding box center [758, 156] width 255 height 23
click at [780, 300] on td "11" at bounding box center [772, 302] width 28 height 28
type input "[DATE] to [DATE]"
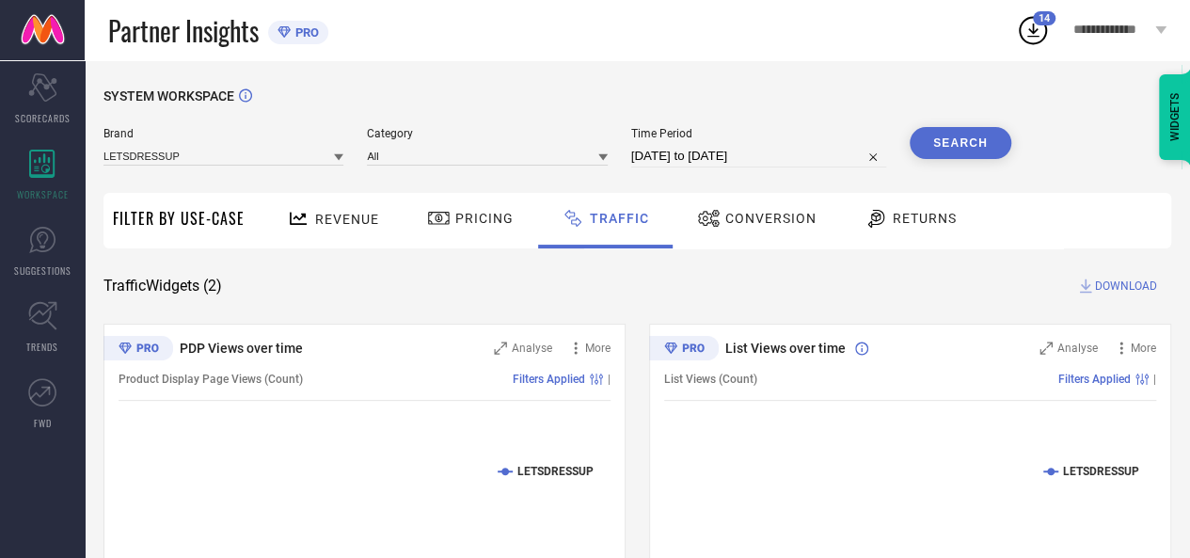
click at [978, 130] on button "Search" at bounding box center [961, 143] width 102 height 32
click at [1125, 278] on span "DOWNLOAD" at bounding box center [1126, 286] width 62 height 19
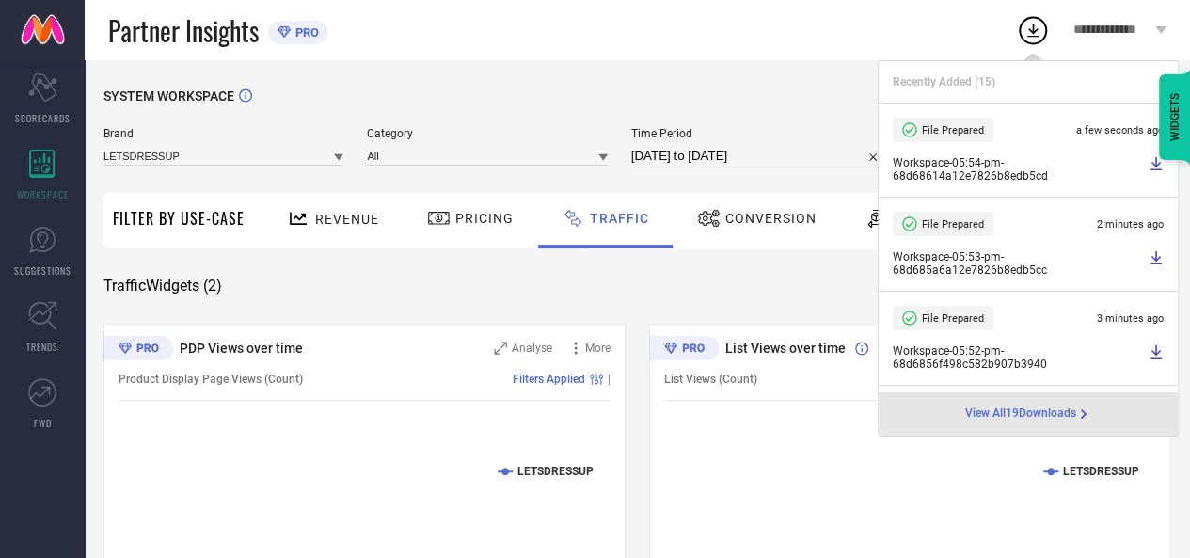
click at [693, 146] on input "[DATE] to [DATE]" at bounding box center [758, 156] width 255 height 23
select select "8"
select select "2025"
select select "9"
select select "2025"
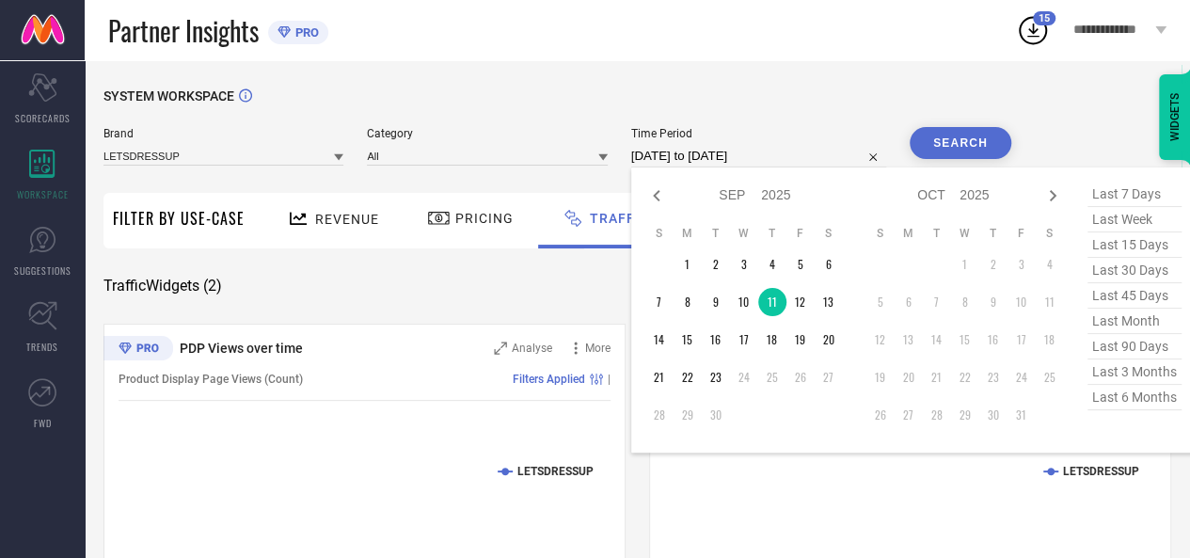
click at [693, 146] on input "[DATE] to [DATE]" at bounding box center [758, 156] width 255 height 23
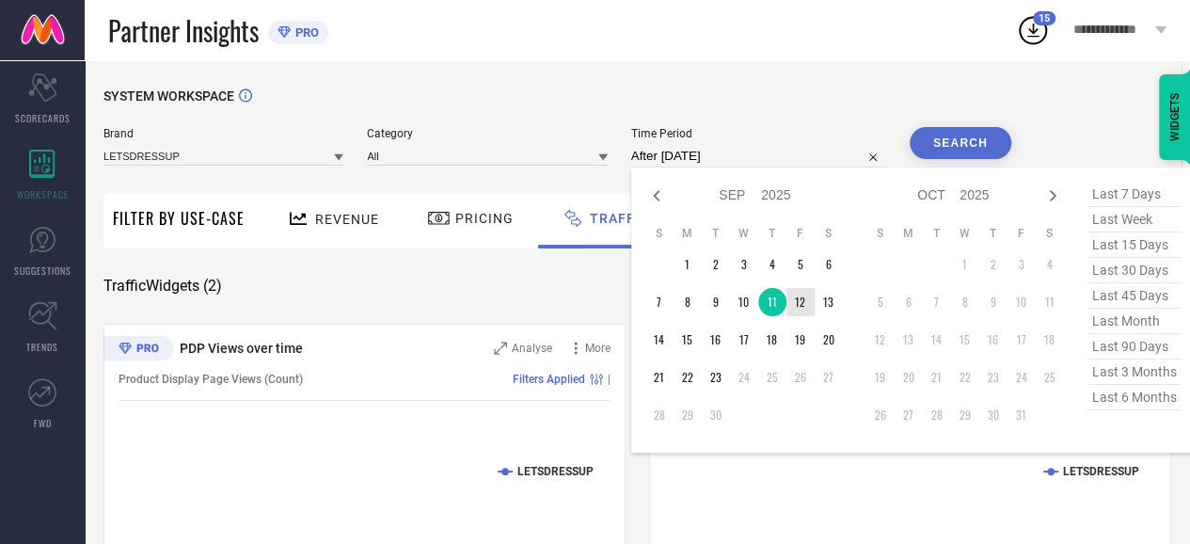
click at [806, 310] on td "12" at bounding box center [801, 302] width 28 height 28
type input "[DATE] to [DATE]"
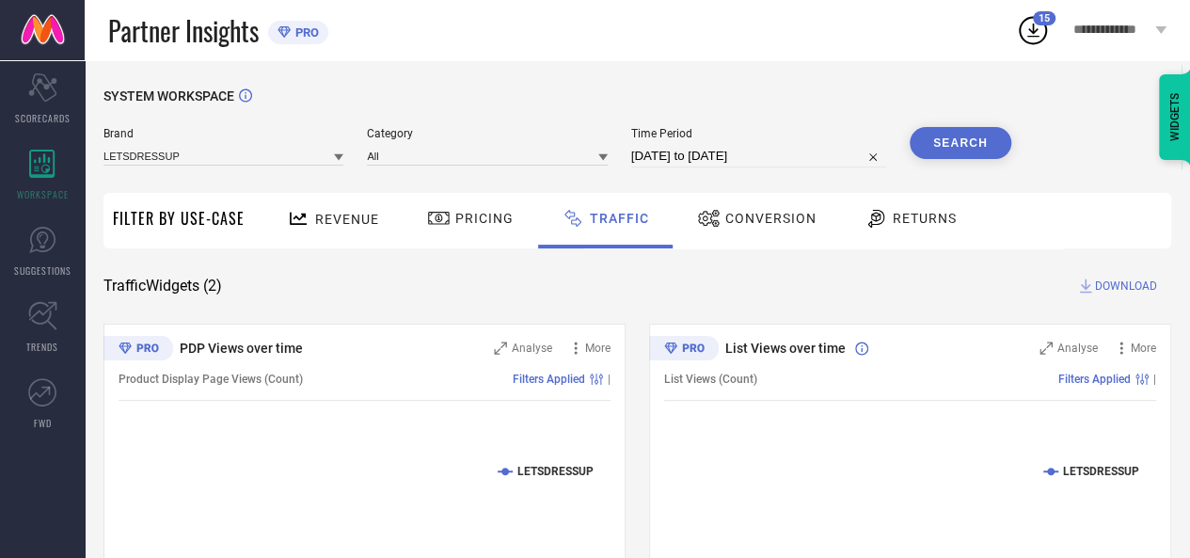
click at [952, 148] on button "Search" at bounding box center [961, 143] width 102 height 32
click at [1138, 279] on span "DOWNLOAD" at bounding box center [1126, 286] width 62 height 19
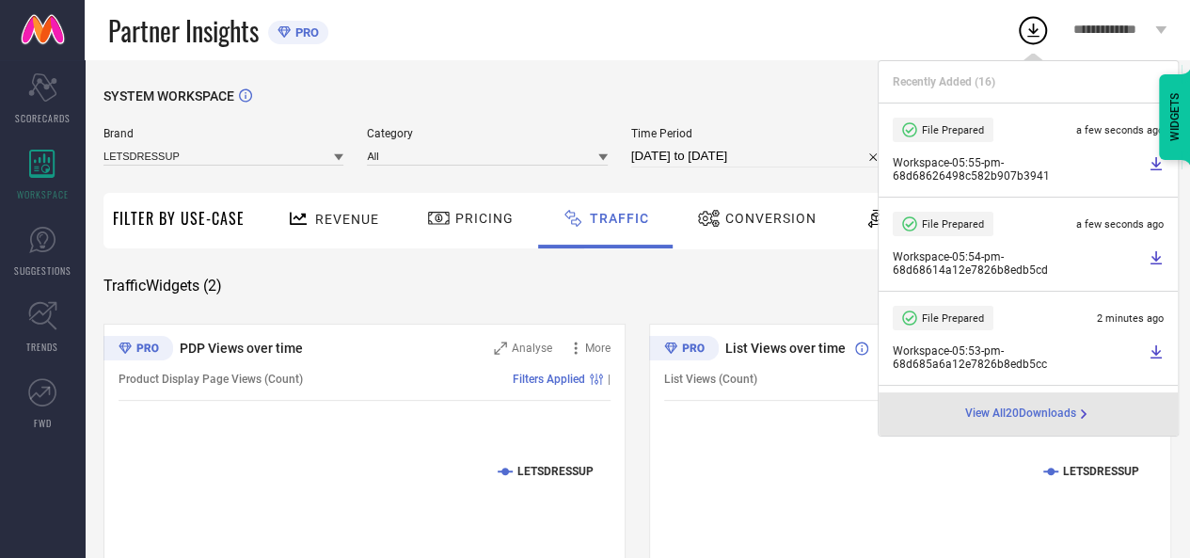
click at [781, 153] on input "[DATE] to [DATE]" at bounding box center [758, 156] width 255 height 23
select select "8"
select select "2025"
select select "9"
select select "2025"
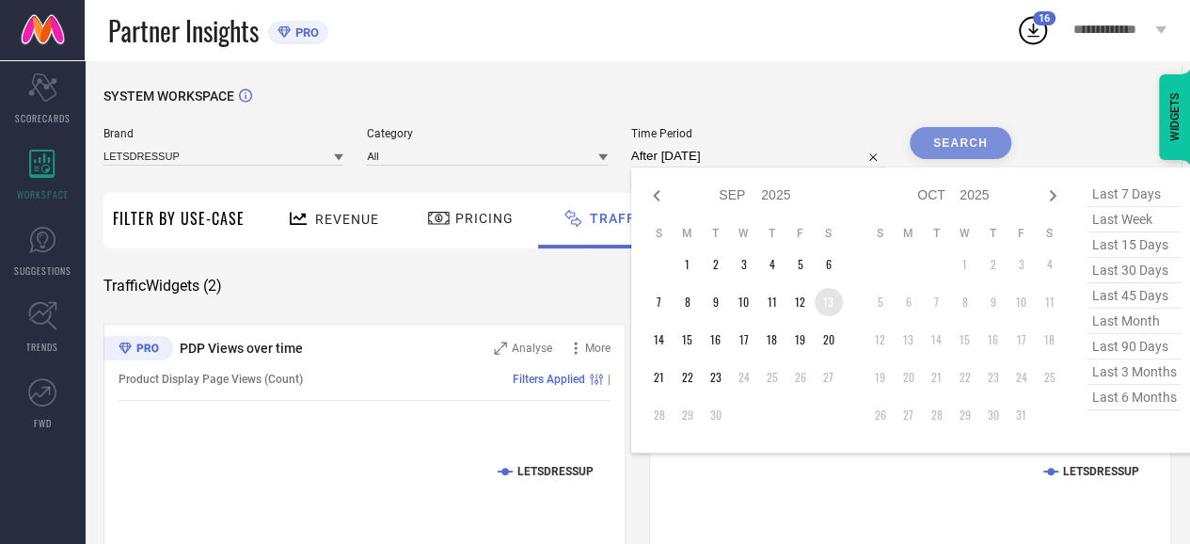
click at [833, 308] on td "13" at bounding box center [829, 302] width 28 height 28
type input "[DATE] to [DATE]"
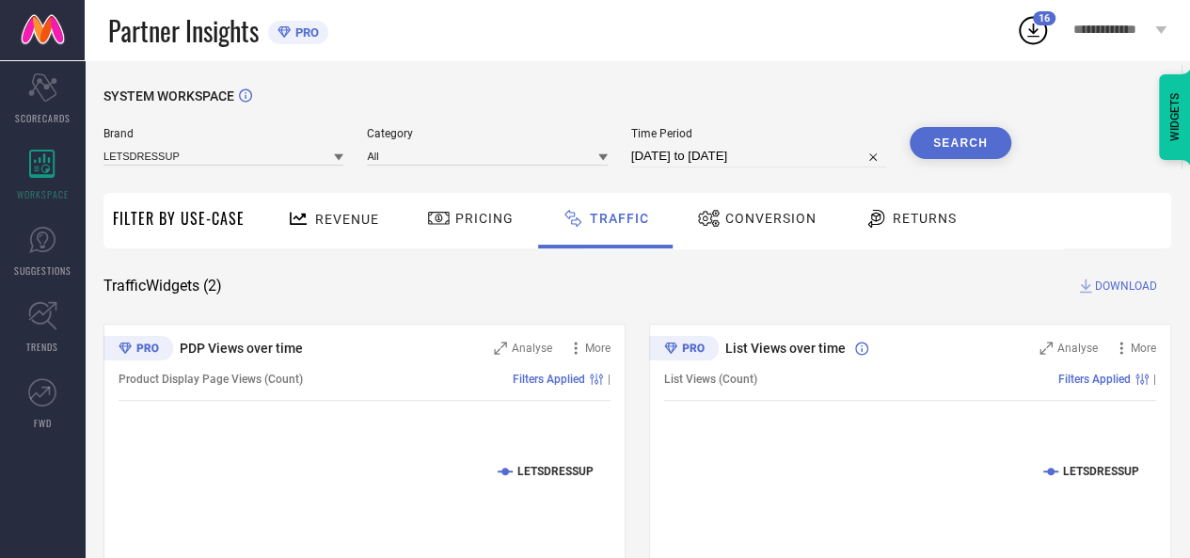
click at [976, 157] on button "Search" at bounding box center [961, 143] width 102 height 32
click at [984, 134] on button "Search" at bounding box center [961, 143] width 102 height 32
click at [1134, 277] on span "DOWNLOAD" at bounding box center [1126, 286] width 62 height 19
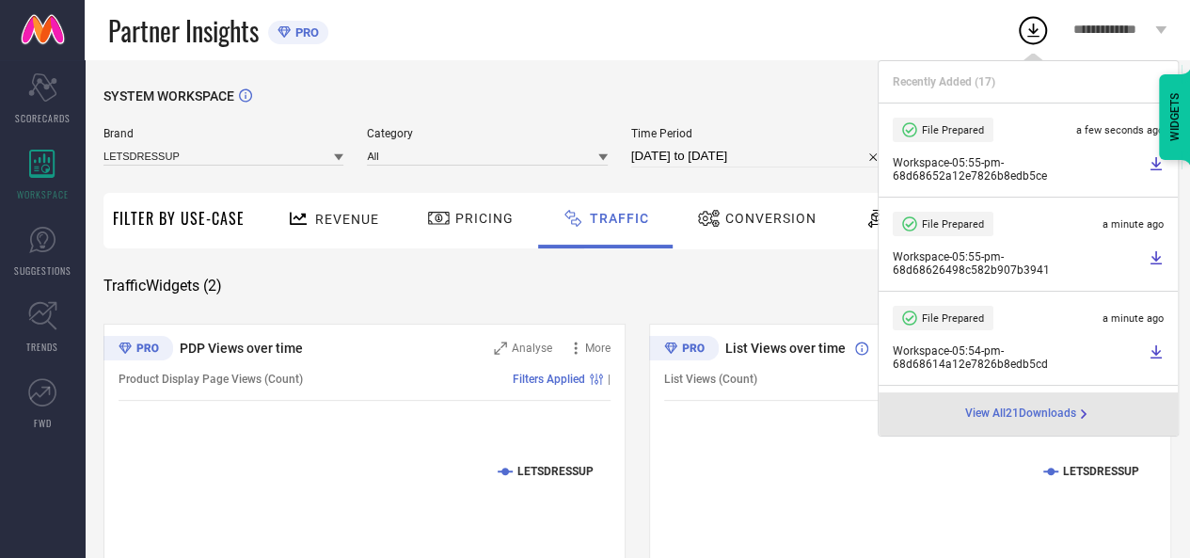
select select "8"
select select "2025"
select select "9"
select select "2025"
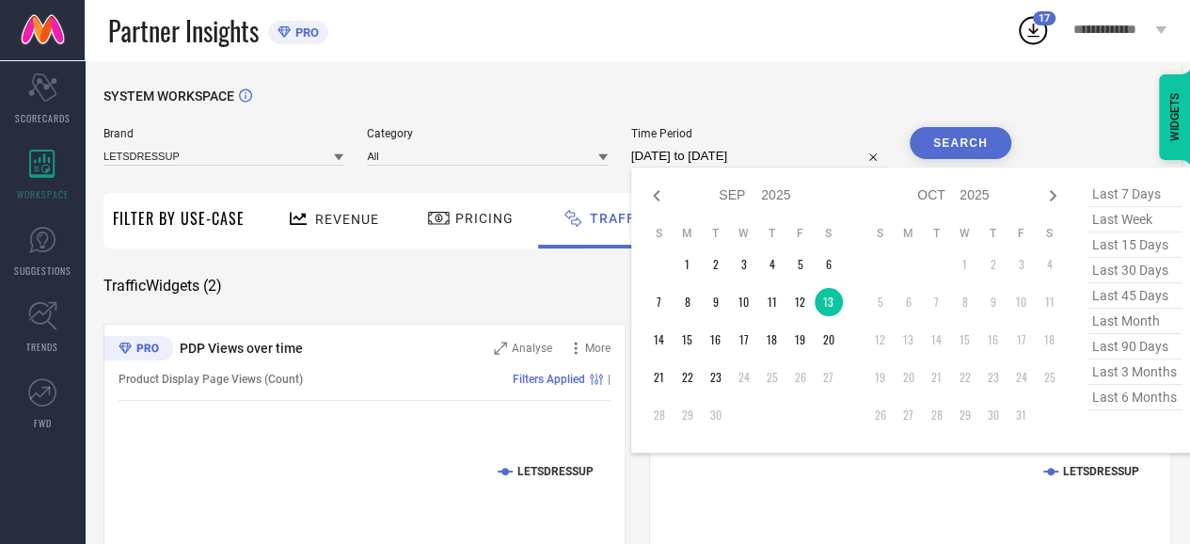
click at [810, 167] on div "[DATE] to [DATE] Jan Feb Mar Apr May Jun [DATE] Aug Sep Oct Nov [DATE] 2016 201…" at bounding box center [758, 156] width 255 height 23
click at [658, 335] on td "14" at bounding box center [660, 340] width 28 height 28
type input "[DATE] to [DATE]"
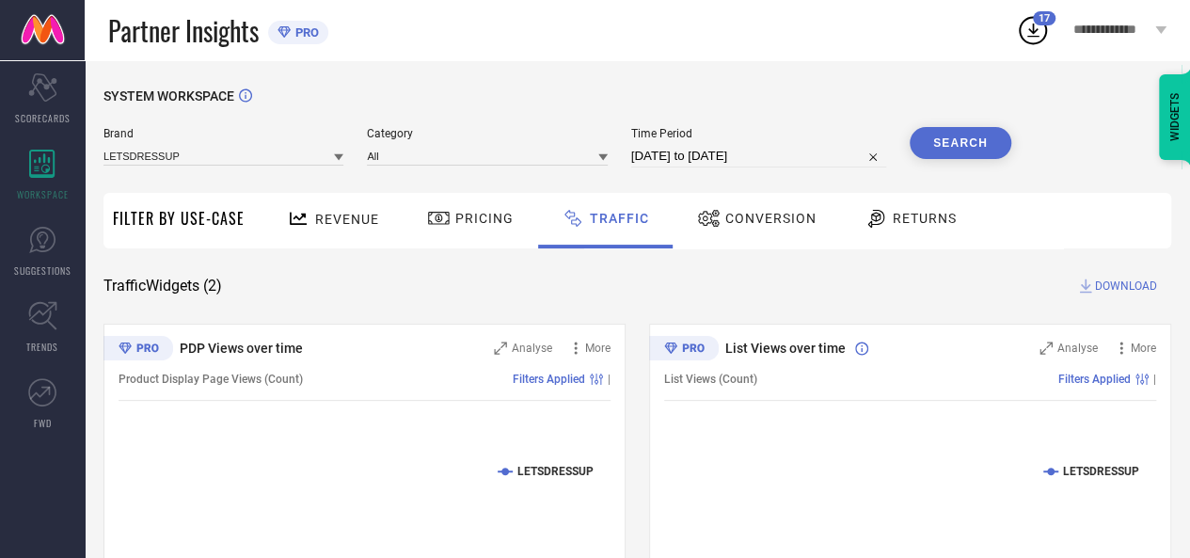
click at [986, 139] on button "Search" at bounding box center [961, 143] width 102 height 32
click at [1125, 281] on span "DOWNLOAD" at bounding box center [1126, 286] width 62 height 19
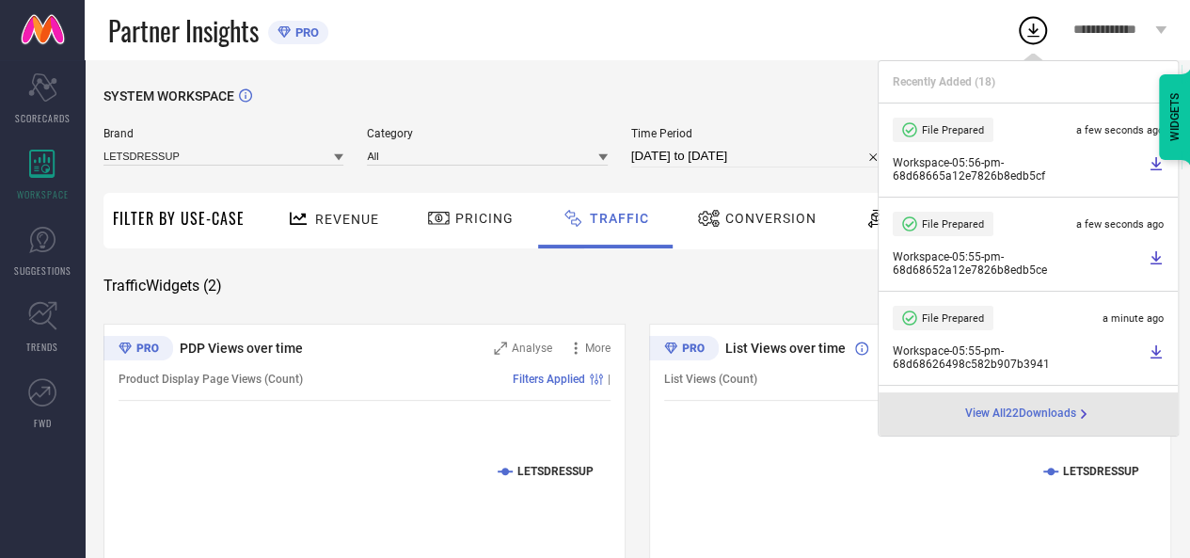
select select "8"
select select "2025"
select select "9"
select select "2025"
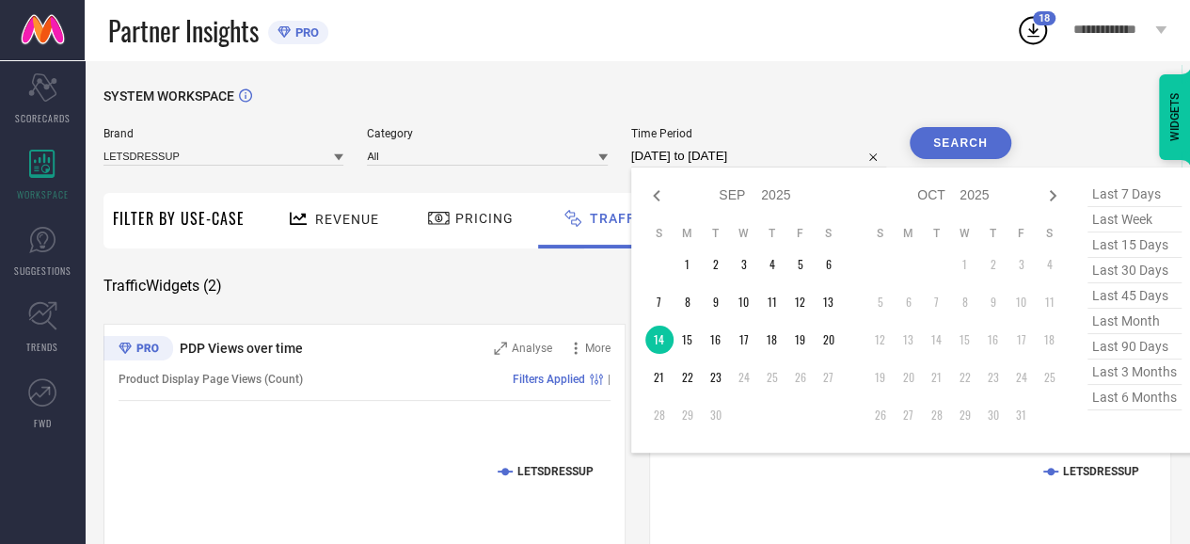
click at [758, 163] on input "[DATE] to [DATE]" at bounding box center [758, 156] width 255 height 23
click at [690, 349] on td "15" at bounding box center [688, 340] width 28 height 28
type input "[DATE] to [DATE]"
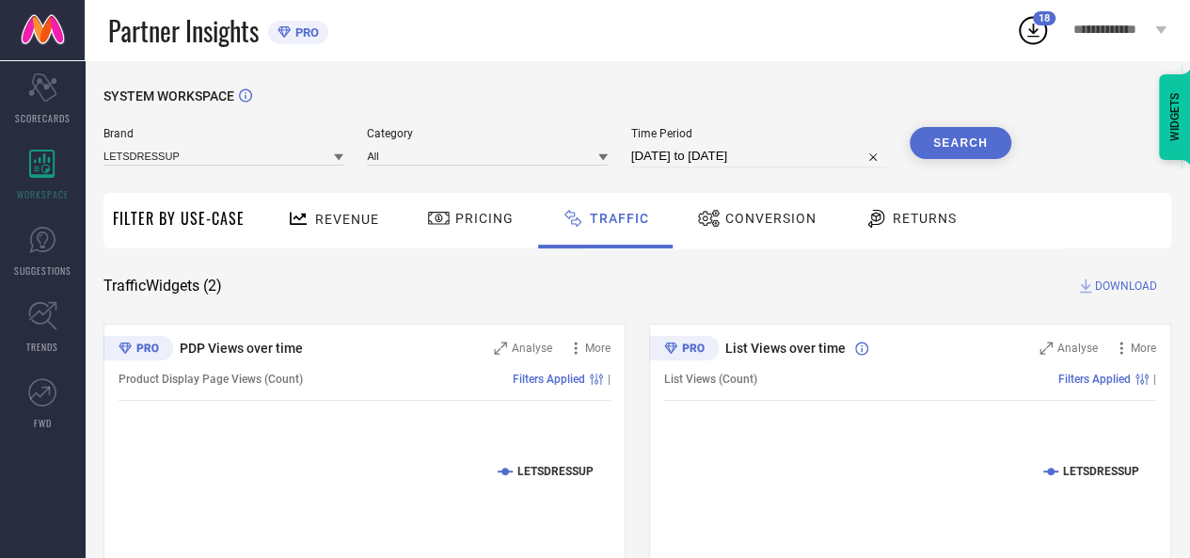
click at [965, 132] on button "Search" at bounding box center [961, 143] width 102 height 32
click at [1115, 281] on span "DOWNLOAD" at bounding box center [1126, 286] width 62 height 19
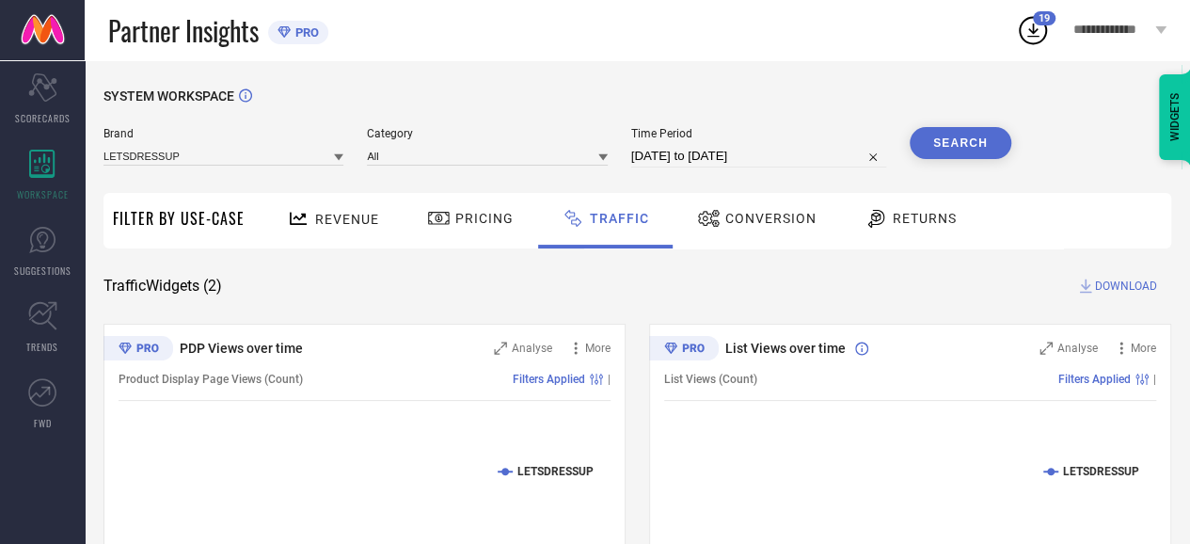
select select "8"
select select "2025"
select select "9"
select select "2025"
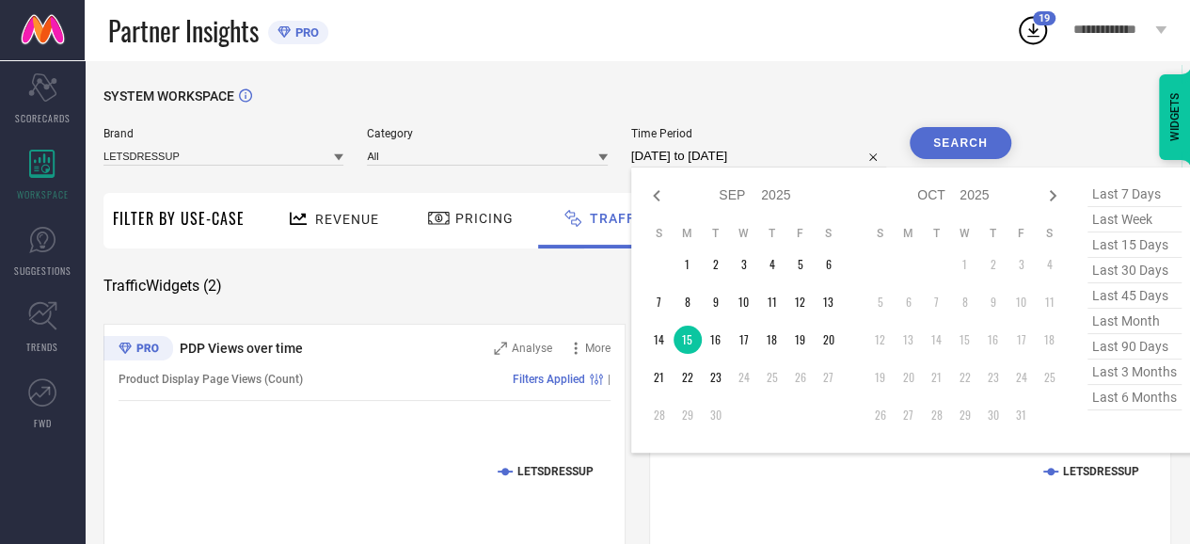
click at [850, 151] on input "[DATE] to [DATE]" at bounding box center [758, 156] width 255 height 23
click at [725, 334] on td "16" at bounding box center [716, 340] width 28 height 28
type input "[DATE] to [DATE]"
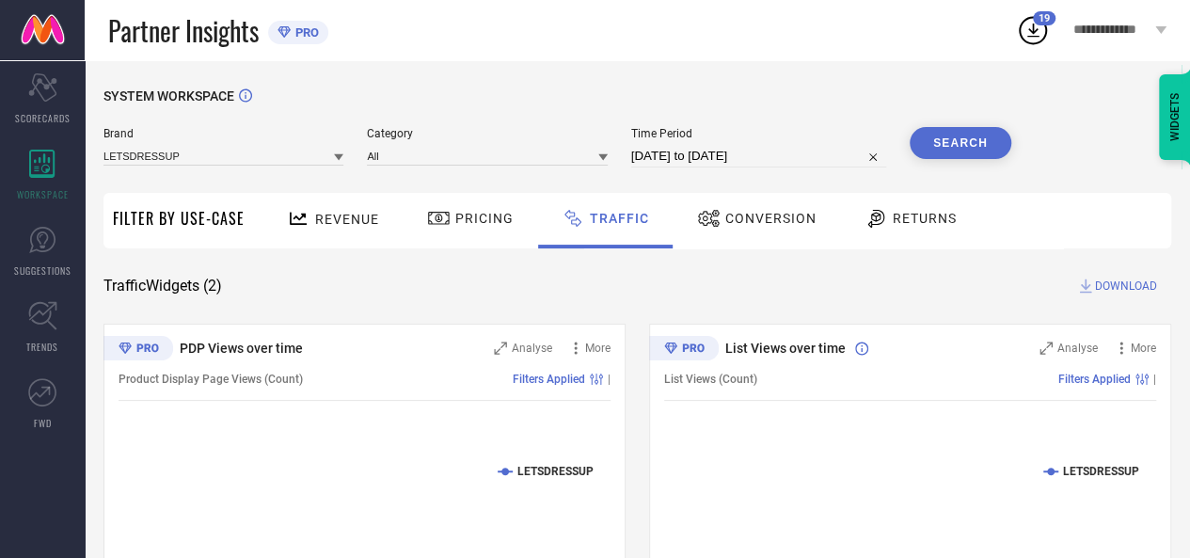
click at [960, 141] on button "Search" at bounding box center [961, 143] width 102 height 32
click at [1093, 278] on icon at bounding box center [1086, 286] width 19 height 19
click at [1100, 281] on span "DOWNLOAD" at bounding box center [1126, 286] width 62 height 19
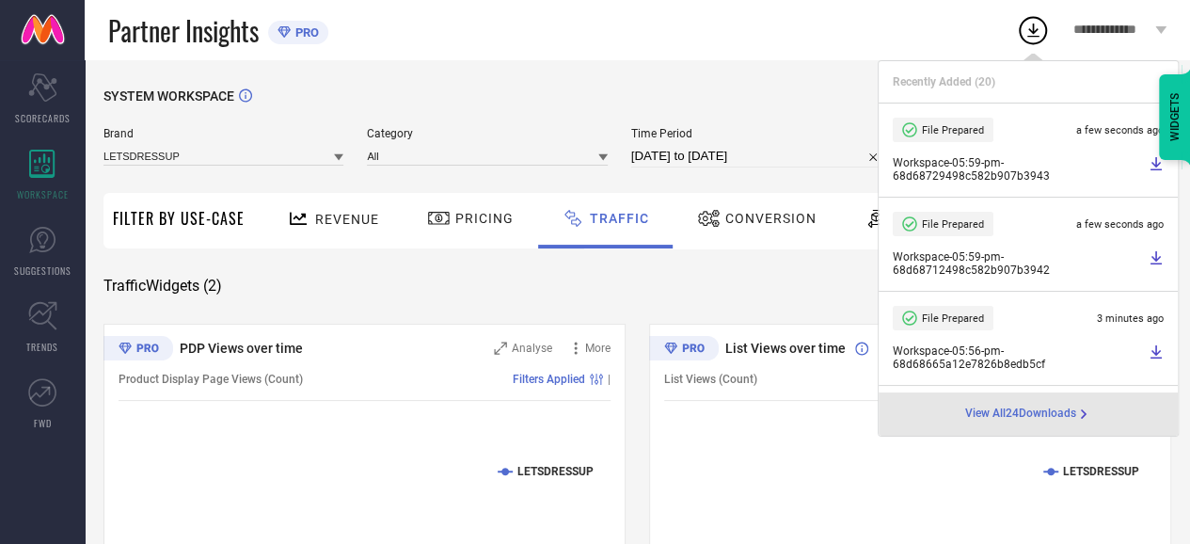
click at [780, 162] on input "[DATE] to [DATE]" at bounding box center [758, 156] width 255 height 23
select select "8"
select select "2025"
select select "9"
select select "2025"
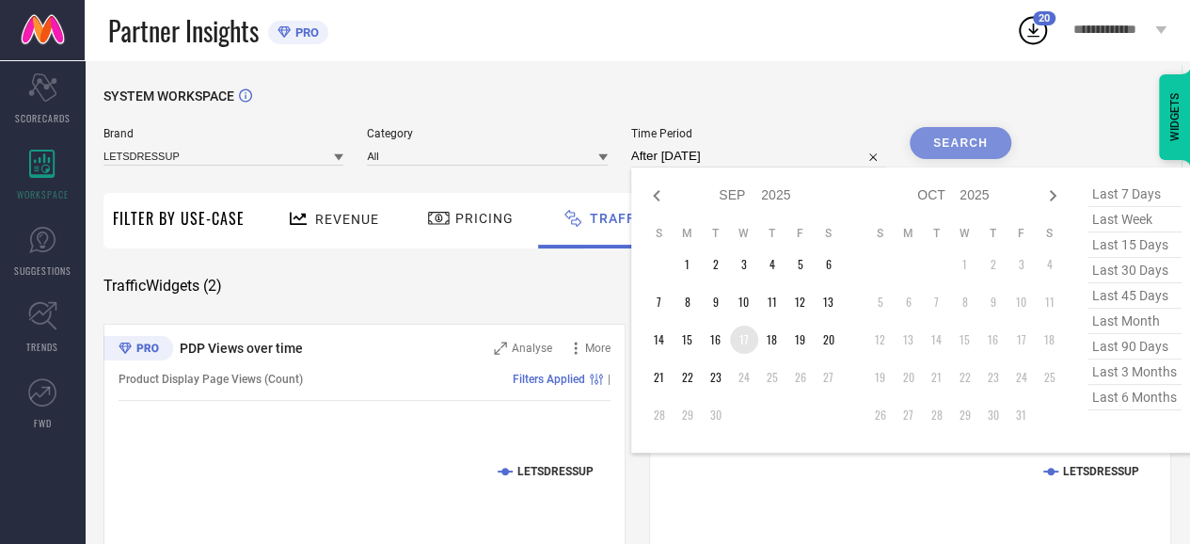
click at [751, 345] on td "17" at bounding box center [744, 340] width 28 height 28
type input "[DATE] to [DATE]"
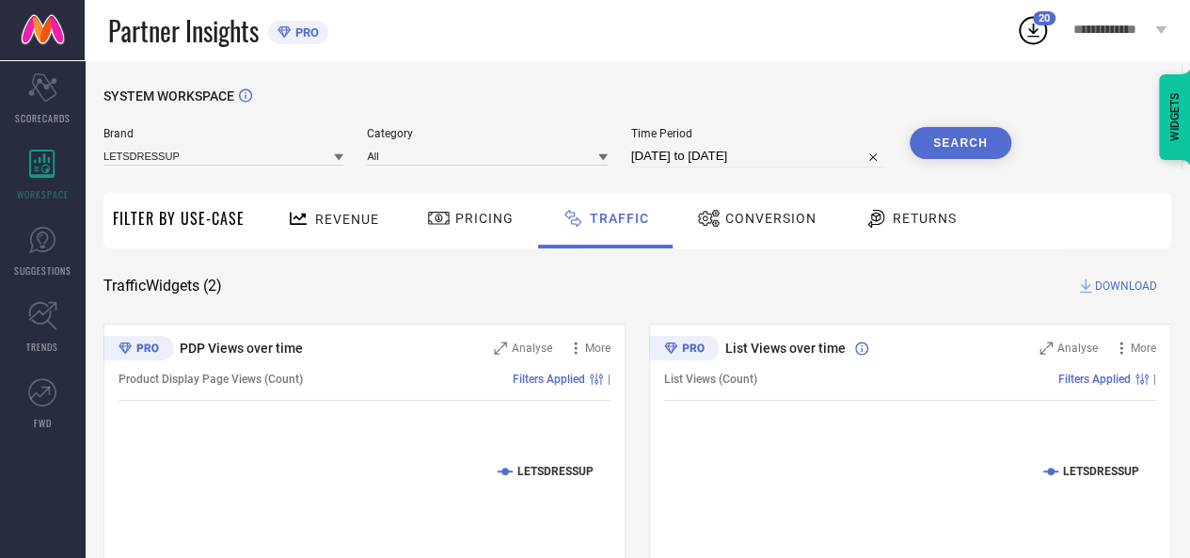
click at [963, 154] on button "Search" at bounding box center [961, 143] width 102 height 32
click at [1117, 282] on span "DOWNLOAD" at bounding box center [1126, 286] width 62 height 19
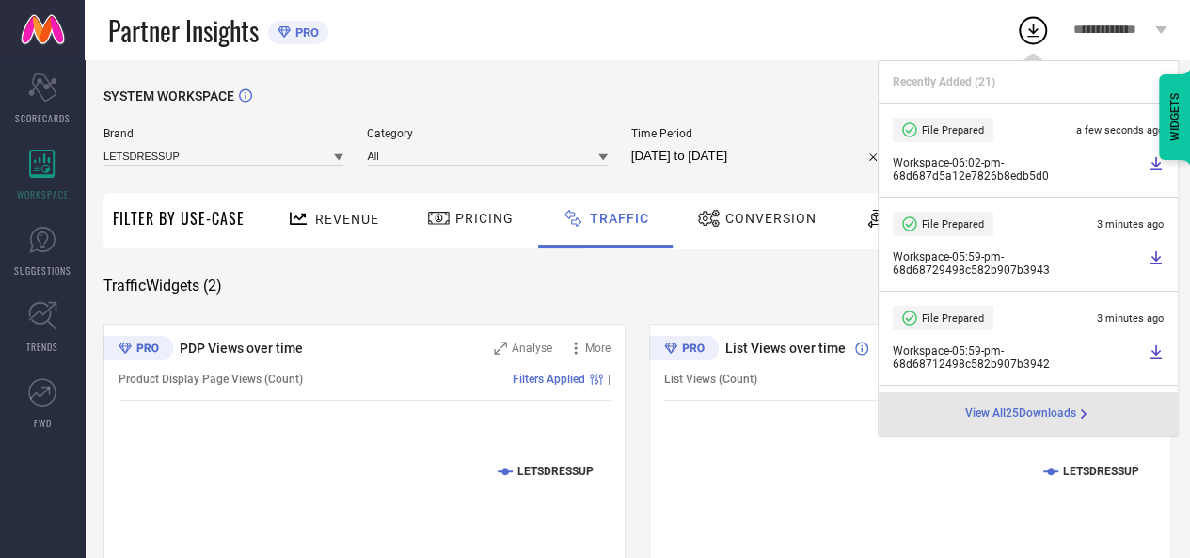
select select "8"
select select "2025"
select select "9"
select select "2025"
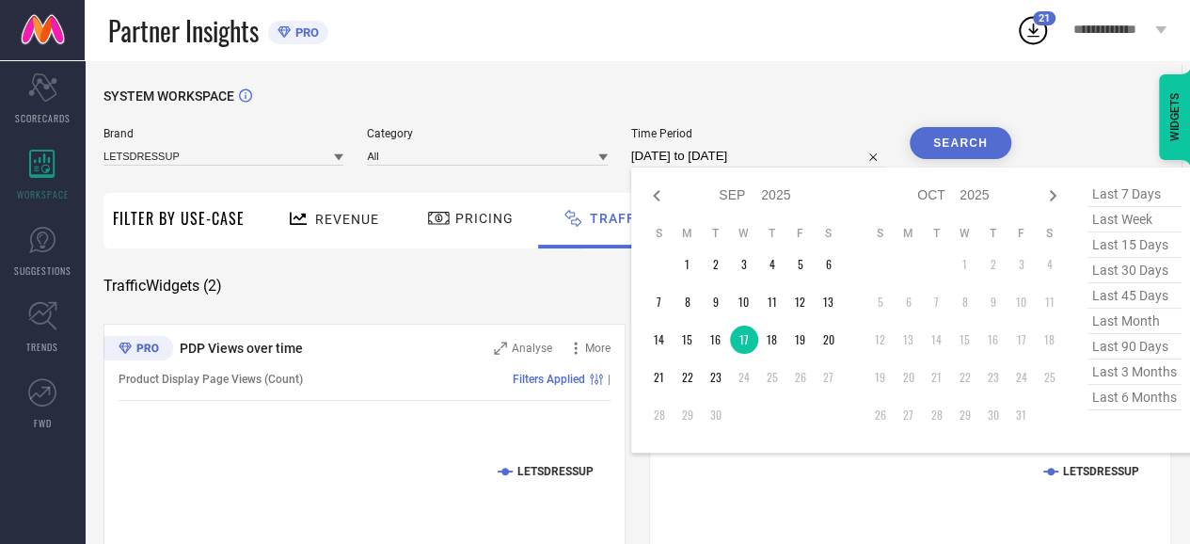
click at [762, 157] on input "[DATE] to [DATE]" at bounding box center [758, 156] width 255 height 23
click at [779, 353] on td "18" at bounding box center [772, 340] width 28 height 28
type input "[DATE] to [DATE]"
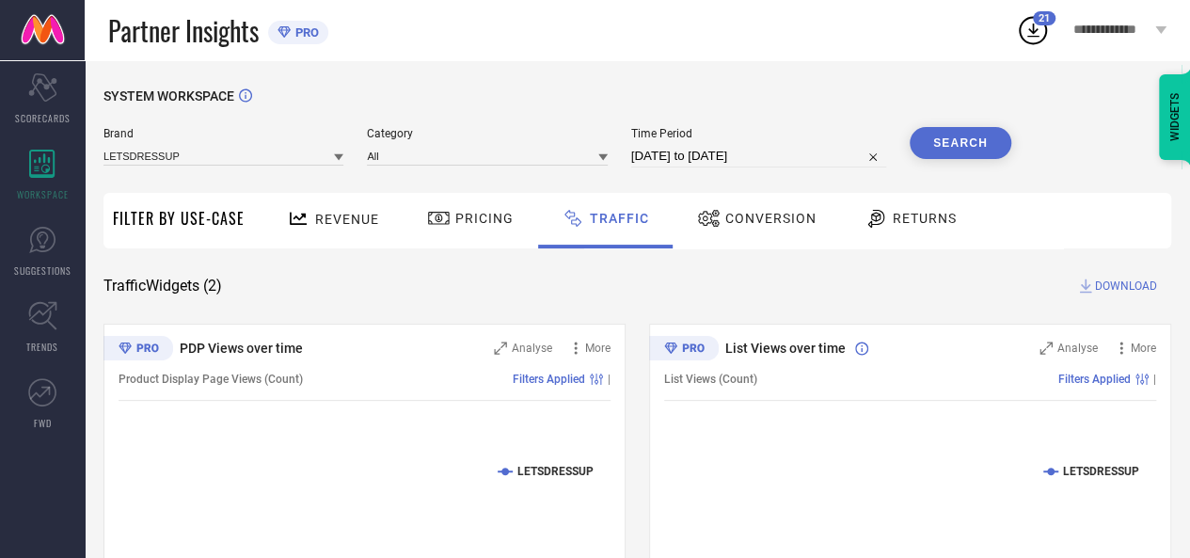
drag, startPoint x: 969, startPoint y: 116, endPoint x: 969, endPoint y: 144, distance: 28.2
click at [969, 144] on div "SYSTEM WORKSPACE Brand LETSDRESSUP Category All Time Period [DATE] to [DATE] Se…" at bounding box center [638, 441] width 1068 height 706
click at [969, 144] on button "Search" at bounding box center [961, 143] width 102 height 32
click at [1106, 287] on span "DOWNLOAD" at bounding box center [1126, 286] width 62 height 19
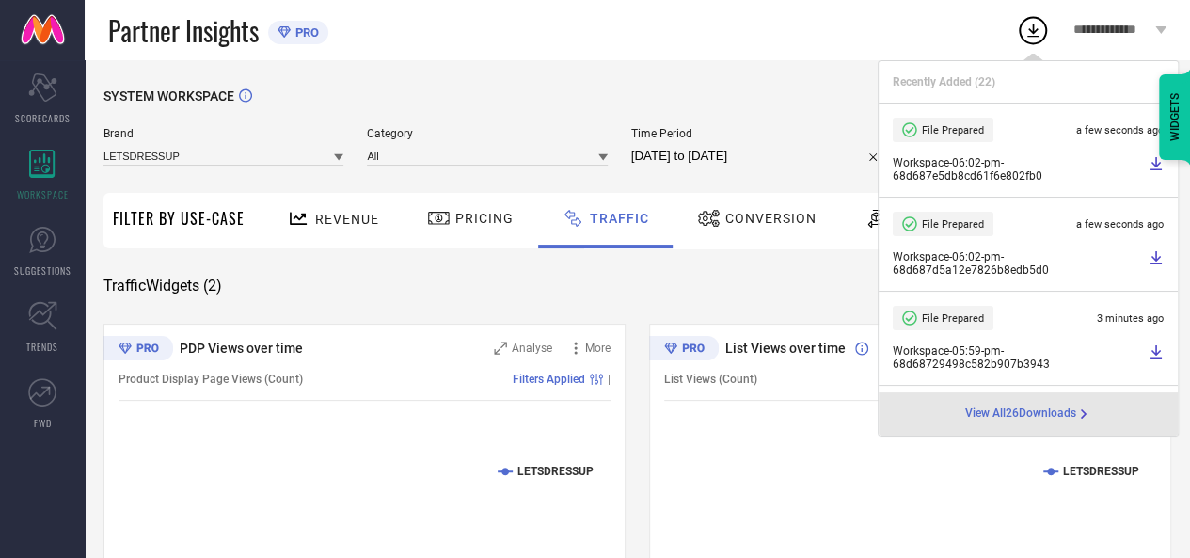
select select "8"
select select "2025"
select select "9"
select select "2025"
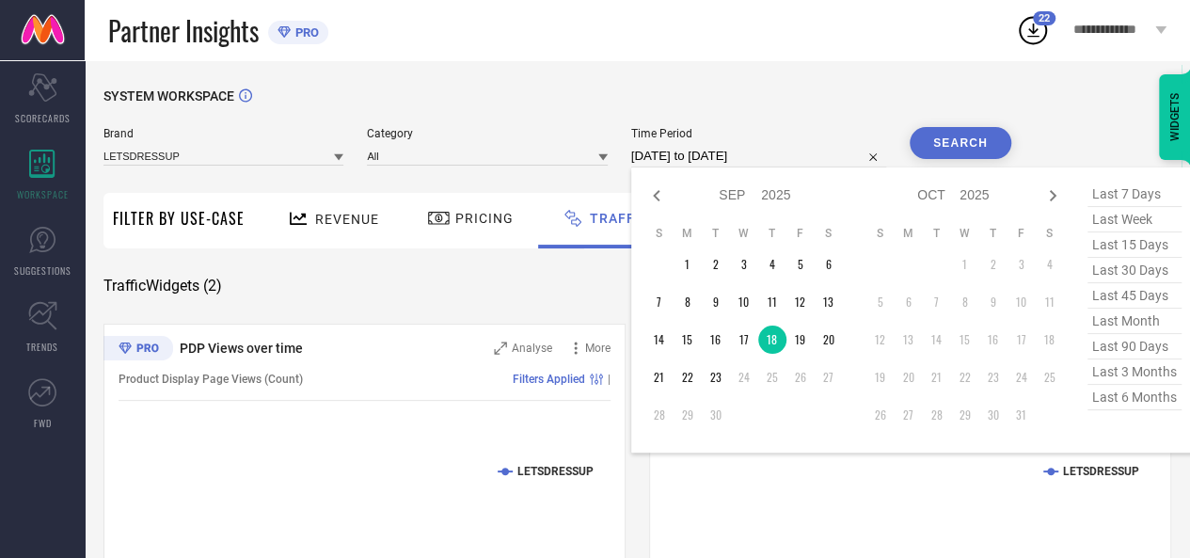
click at [794, 160] on input "[DATE] to [DATE]" at bounding box center [758, 156] width 255 height 23
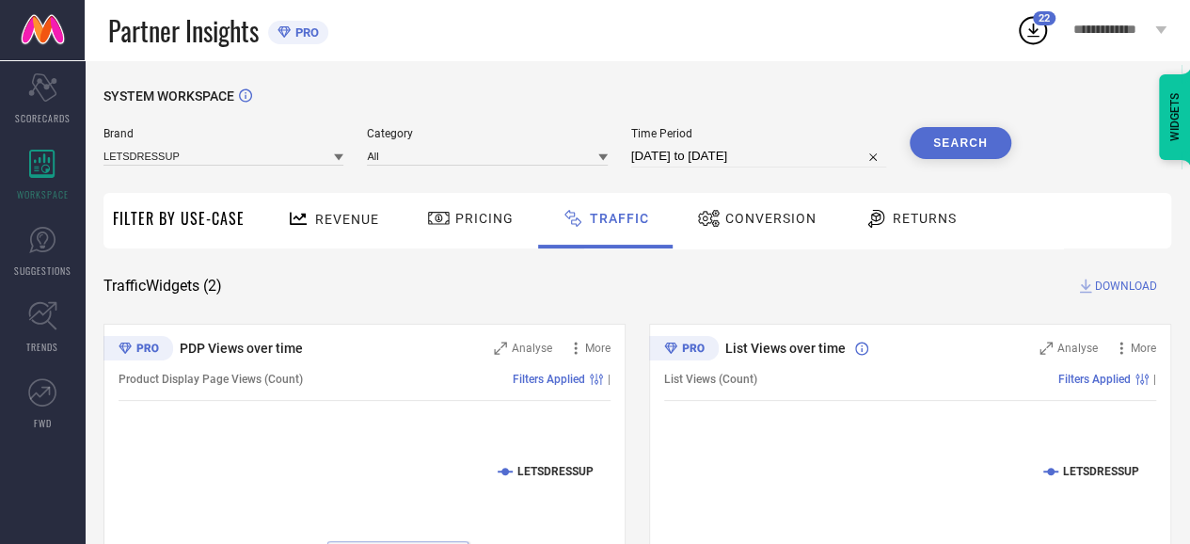
select select "8"
select select "2025"
select select "9"
select select "2025"
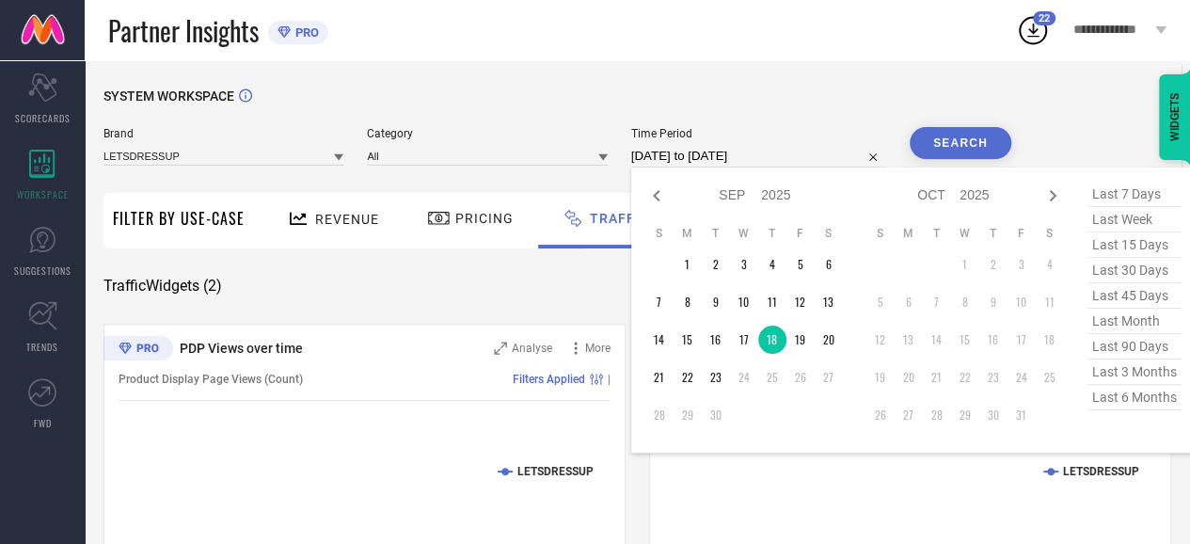
click at [855, 157] on input "[DATE] to [DATE]" at bounding box center [758, 156] width 255 height 23
click at [802, 348] on td "19" at bounding box center [801, 340] width 28 height 28
type input "[DATE] to [DATE]"
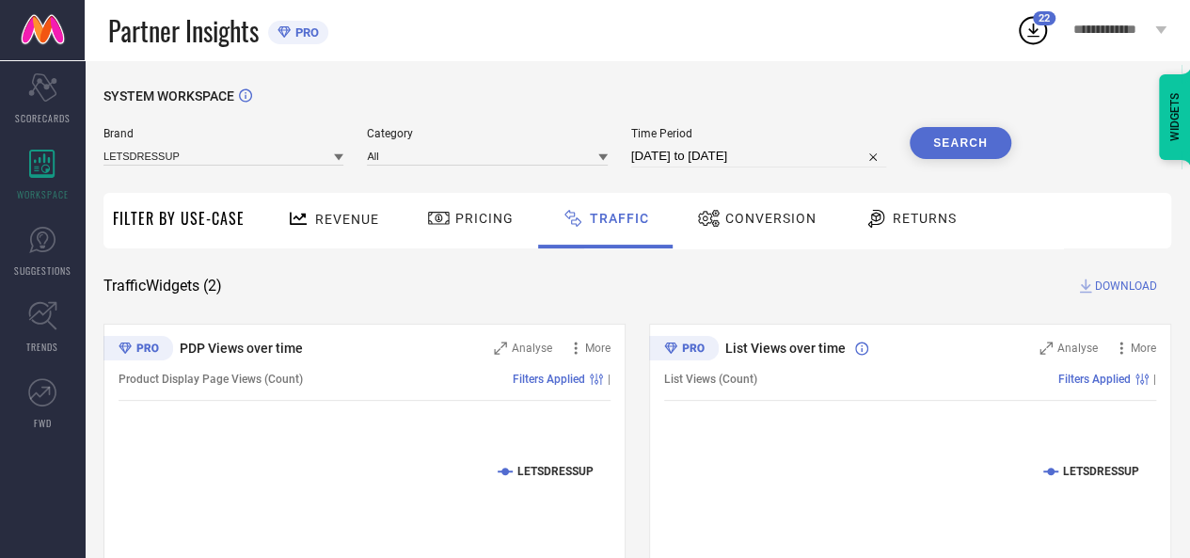
click at [992, 135] on button "Search" at bounding box center [961, 143] width 102 height 32
click at [1109, 284] on span "DOWNLOAD" at bounding box center [1126, 286] width 62 height 19
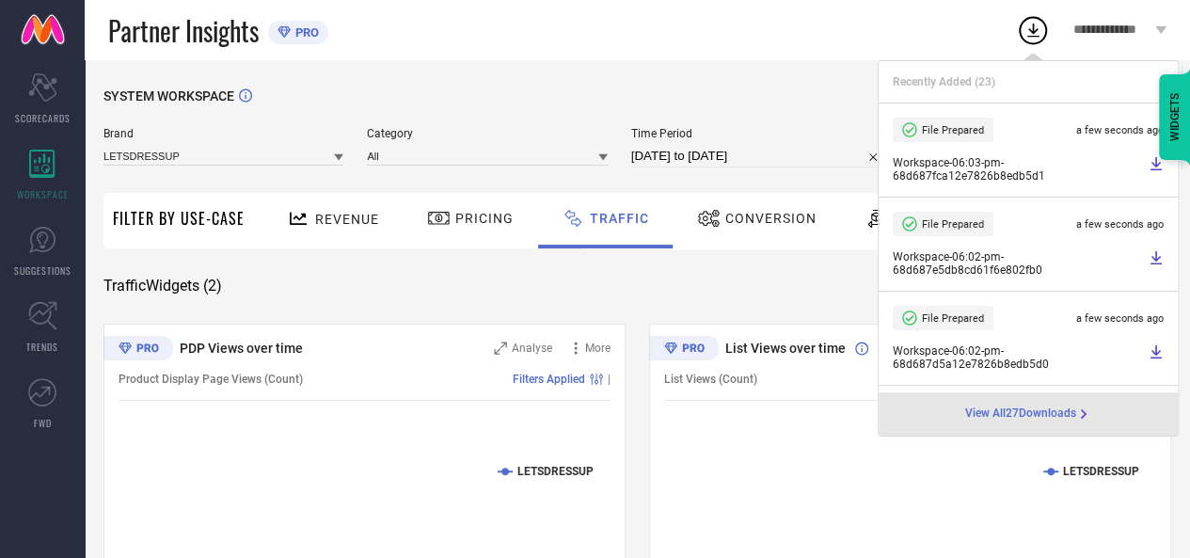
click at [800, 153] on input "[DATE] to [DATE]" at bounding box center [758, 156] width 255 height 23
select select "8"
select select "2025"
select select "9"
select select "2025"
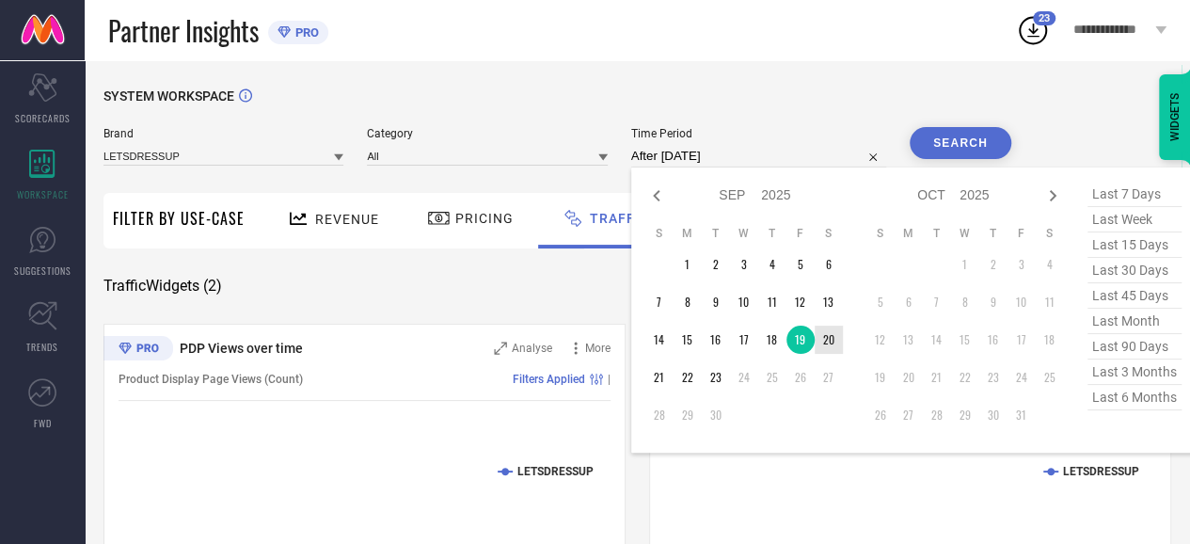
click at [828, 349] on td "20" at bounding box center [829, 340] width 28 height 28
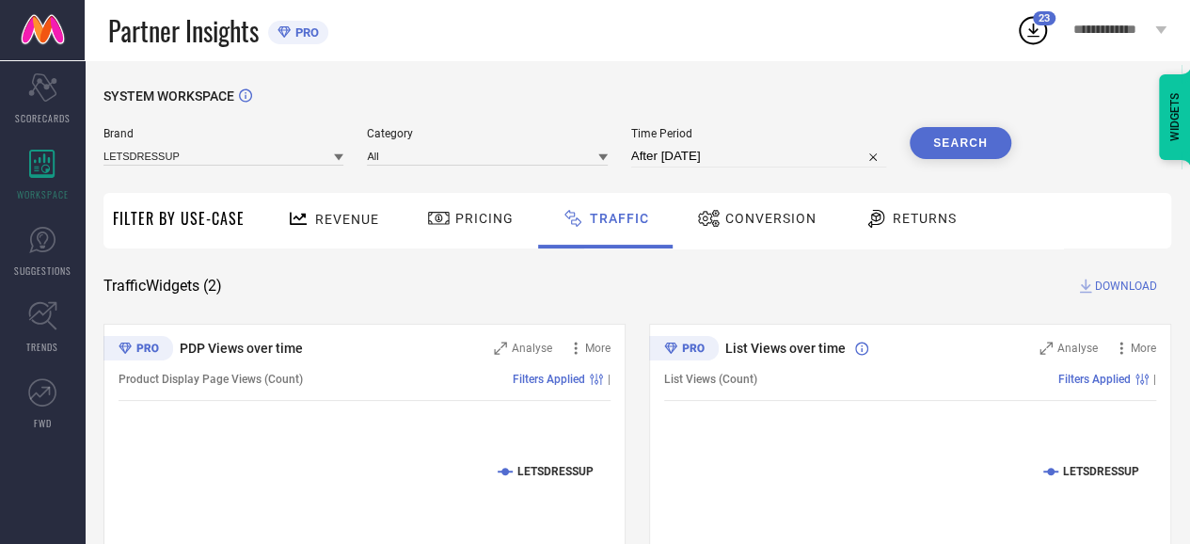
type input "[DATE] to [DATE]"
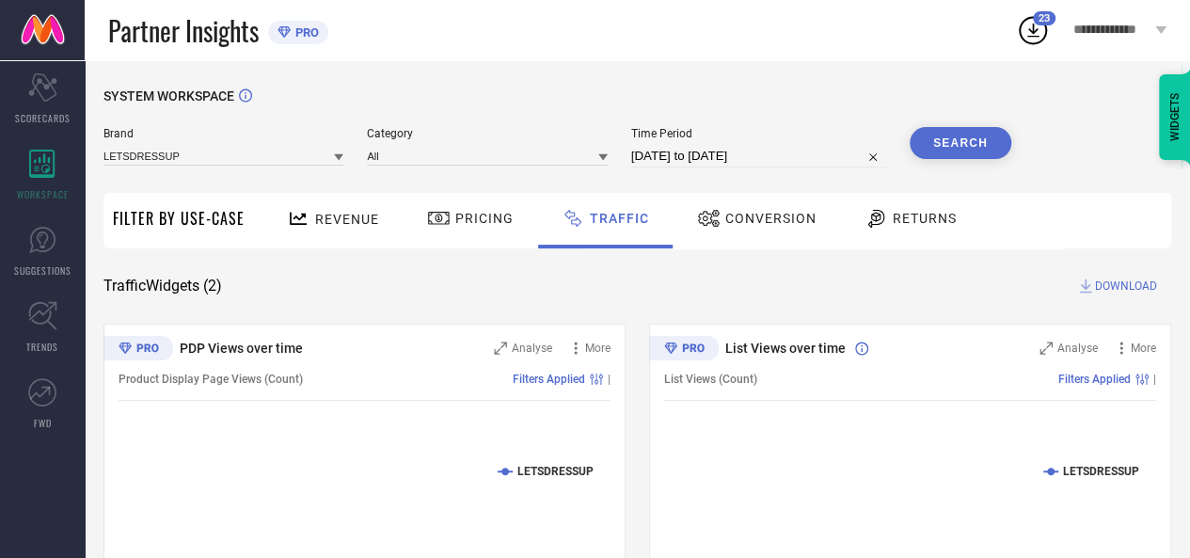
click at [963, 153] on button "Search" at bounding box center [961, 143] width 102 height 32
click at [1097, 293] on span "DOWNLOAD" at bounding box center [1126, 286] width 62 height 19
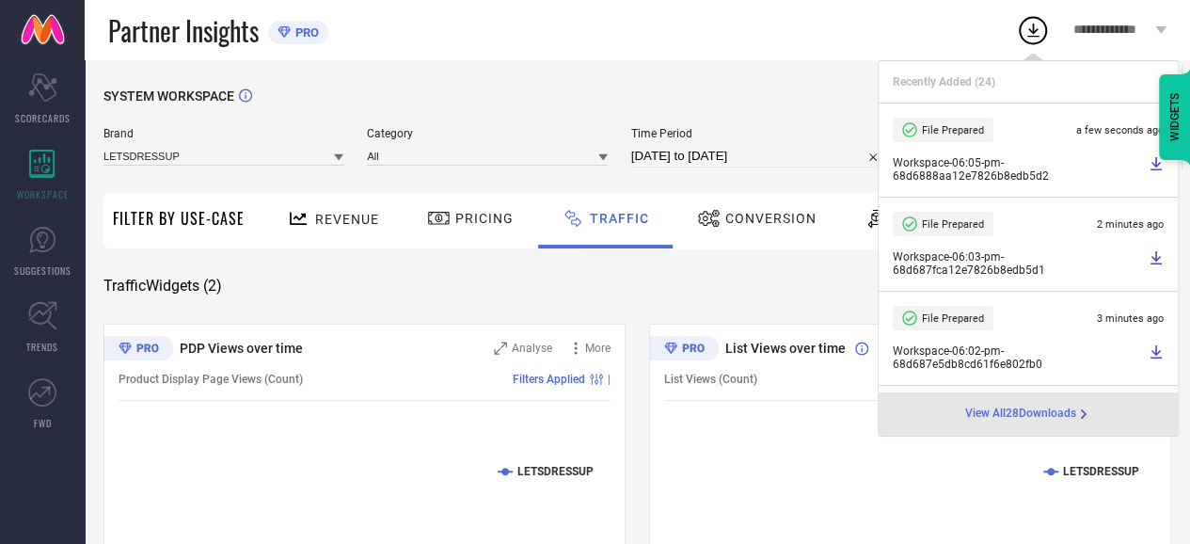
select select "8"
select select "2025"
select select "9"
select select "2025"
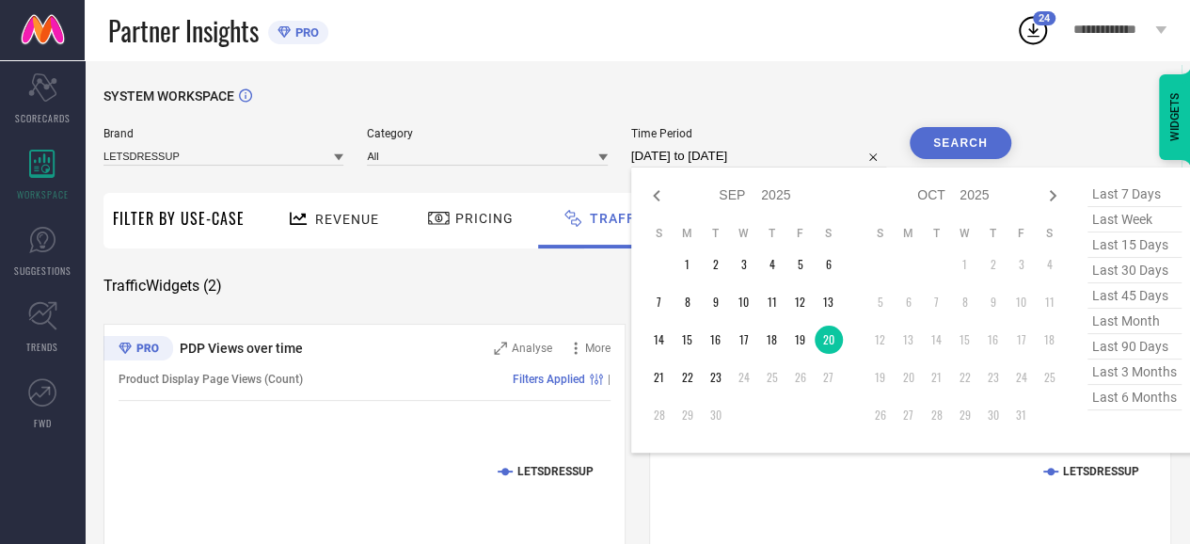
click at [807, 154] on input "[DATE] to [DATE]" at bounding box center [758, 156] width 255 height 23
click at [661, 375] on td "21" at bounding box center [660, 377] width 28 height 28
type input "[DATE] to [DATE]"
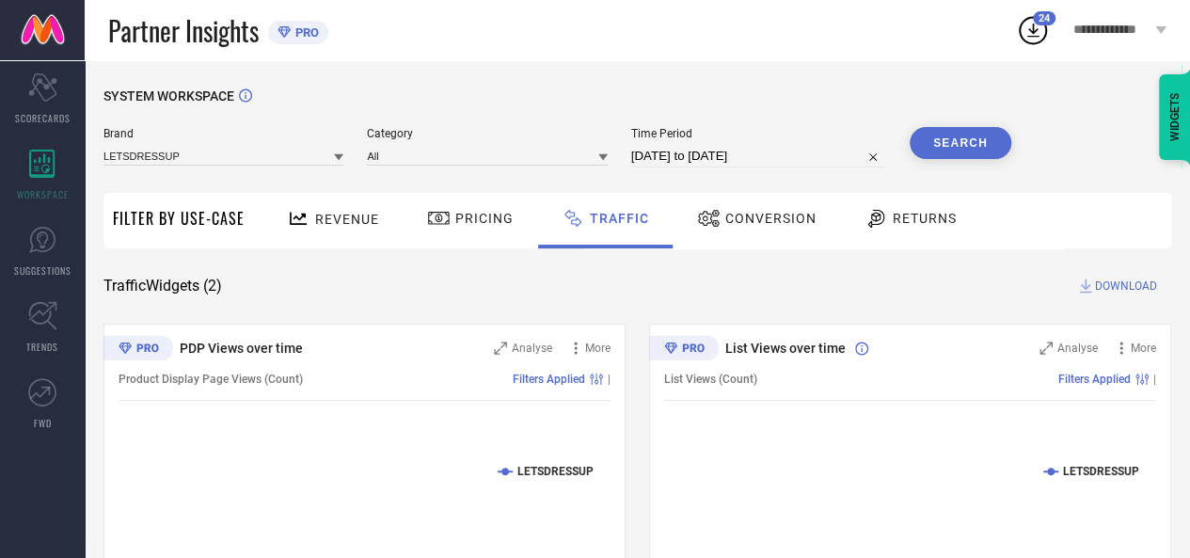
click at [987, 140] on button "Search" at bounding box center [961, 143] width 102 height 32
click at [1117, 289] on span "DOWNLOAD" at bounding box center [1126, 286] width 62 height 19
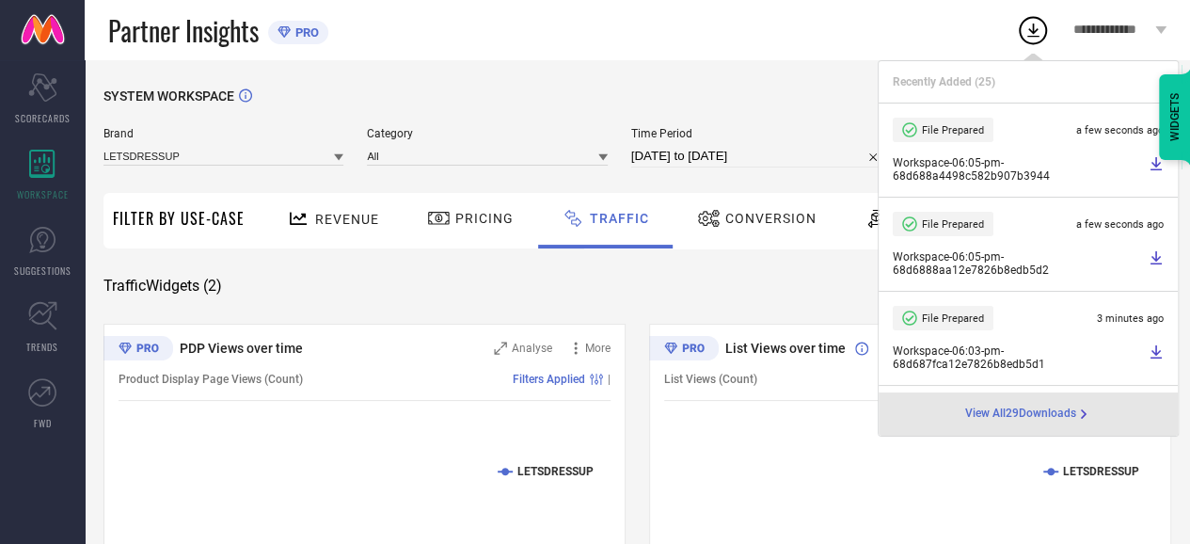
select select "8"
select select "2025"
select select "9"
select select "2025"
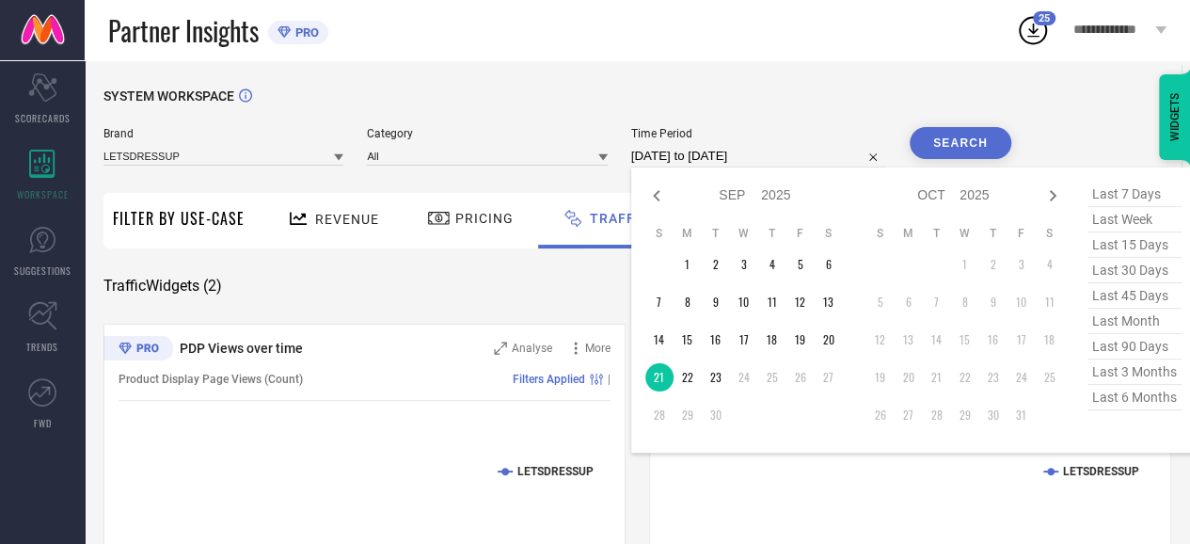
click at [790, 167] on input "[DATE] to [DATE]" at bounding box center [758, 156] width 255 height 23
click at [694, 382] on td "22" at bounding box center [688, 377] width 28 height 28
type input "[DATE] to [DATE]"
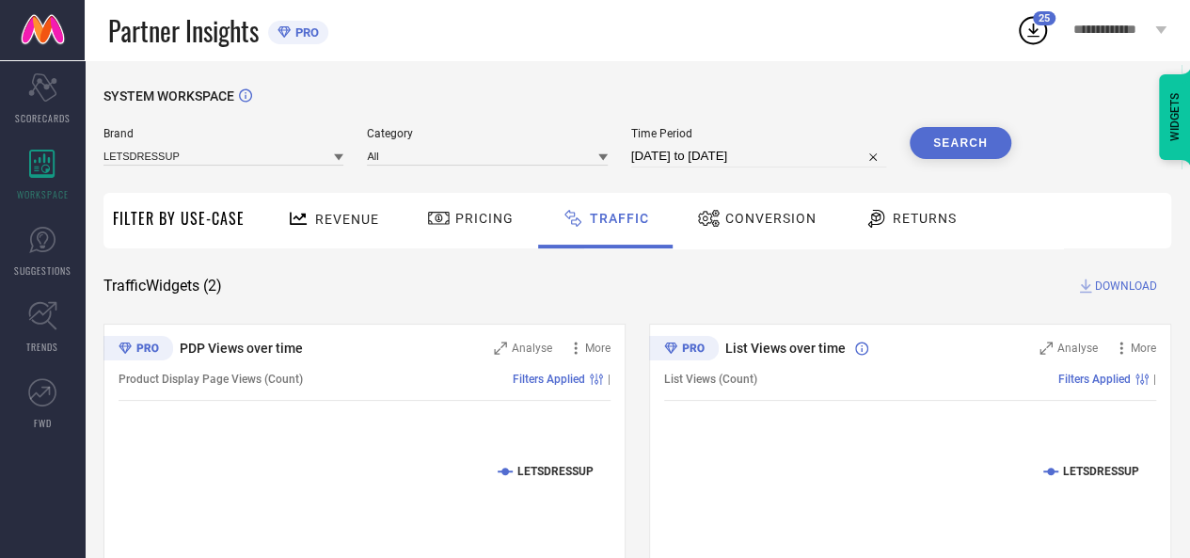
click at [971, 156] on button "Search" at bounding box center [961, 143] width 102 height 32
click at [1126, 287] on span "DOWNLOAD" at bounding box center [1126, 286] width 62 height 19
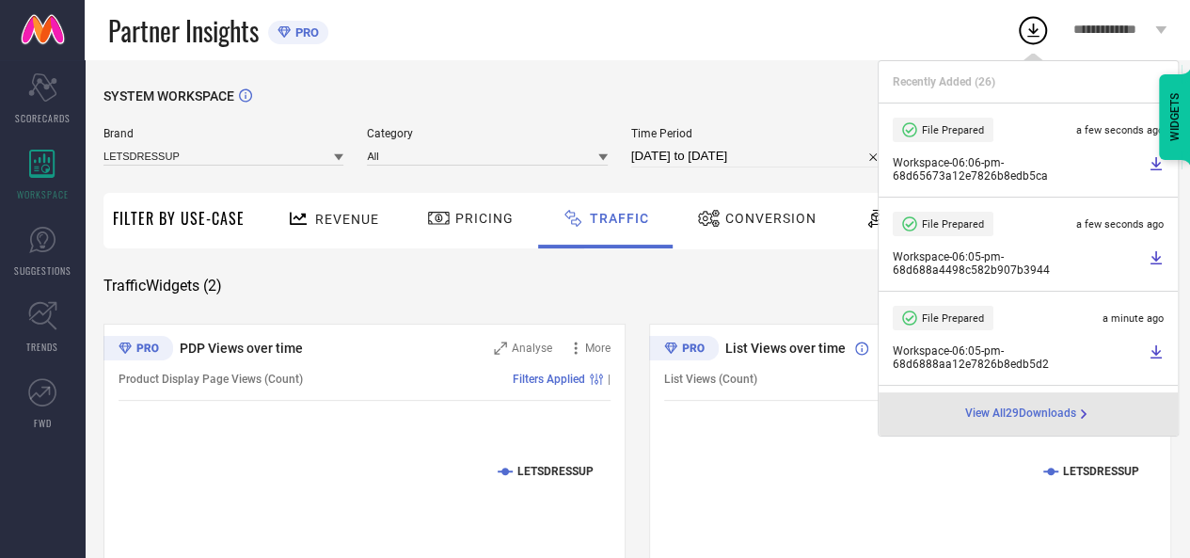
select select "8"
select select "2025"
select select "9"
select select "2025"
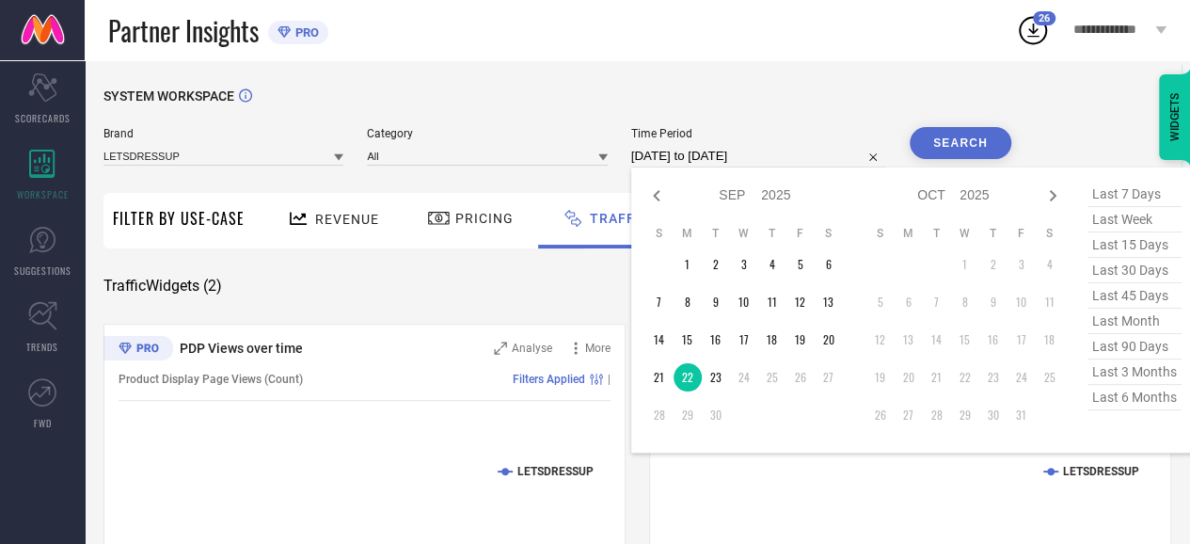
click at [785, 167] on input "[DATE] to [DATE]" at bounding box center [758, 156] width 255 height 23
click at [722, 379] on td "23" at bounding box center [716, 377] width 28 height 28
type input "[DATE] to [DATE]"
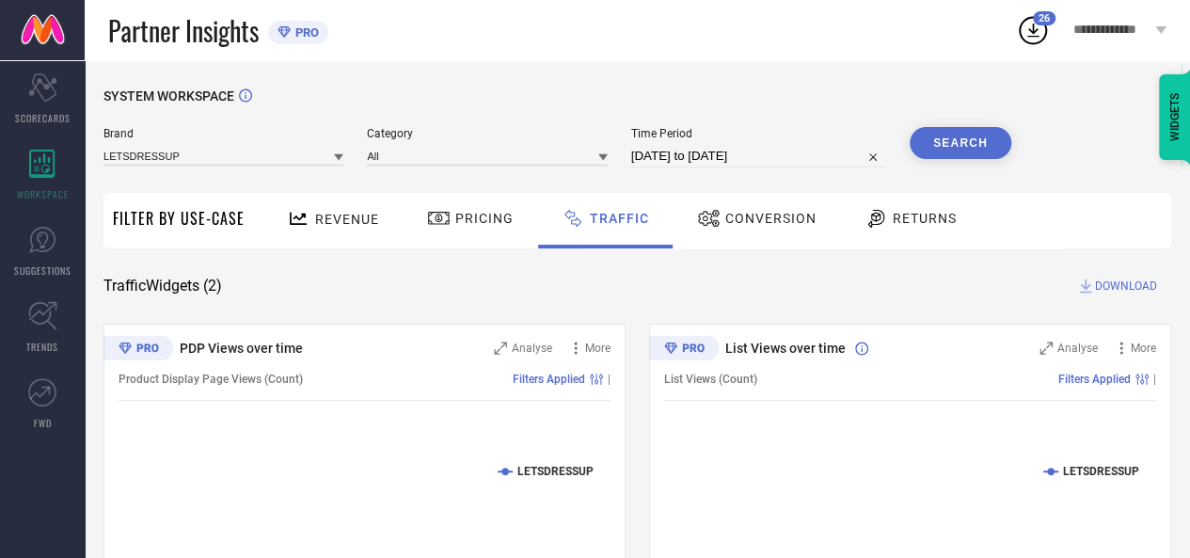
click at [987, 138] on button "Search" at bounding box center [961, 143] width 102 height 32
click at [1109, 278] on span "DOWNLOAD" at bounding box center [1126, 286] width 62 height 19
